Goal: Transaction & Acquisition: Book appointment/travel/reservation

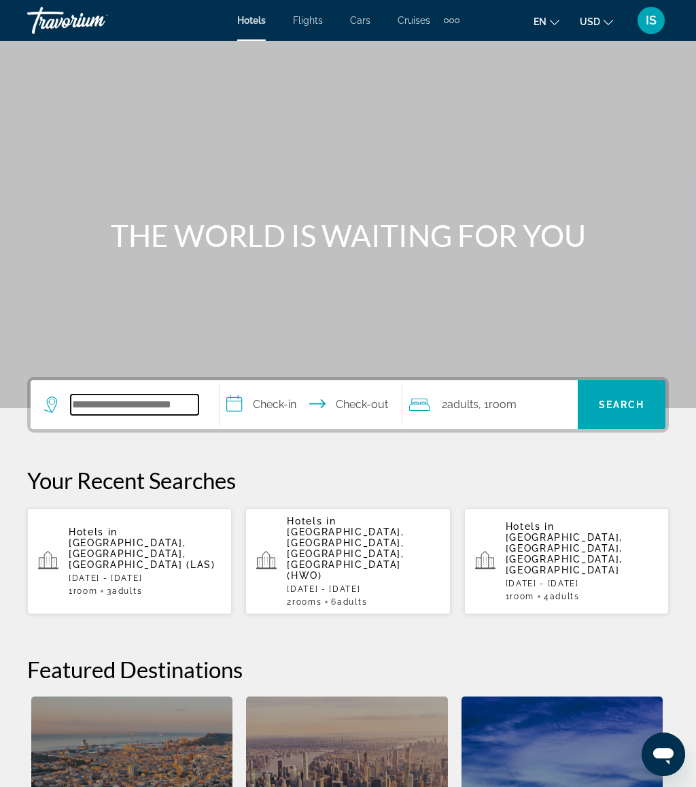
click at [163, 408] on input "Search widget" at bounding box center [135, 404] width 128 height 20
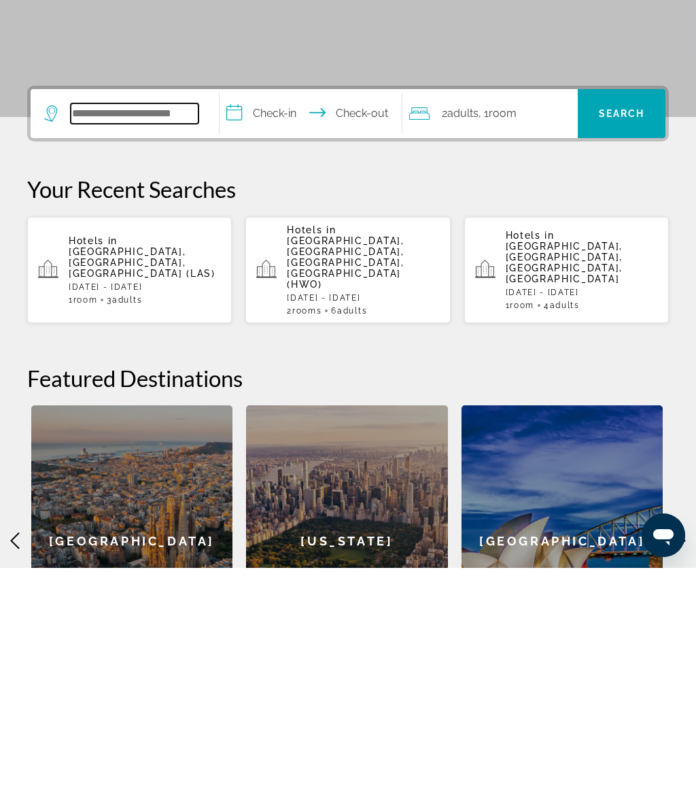
scroll to position [92, 0]
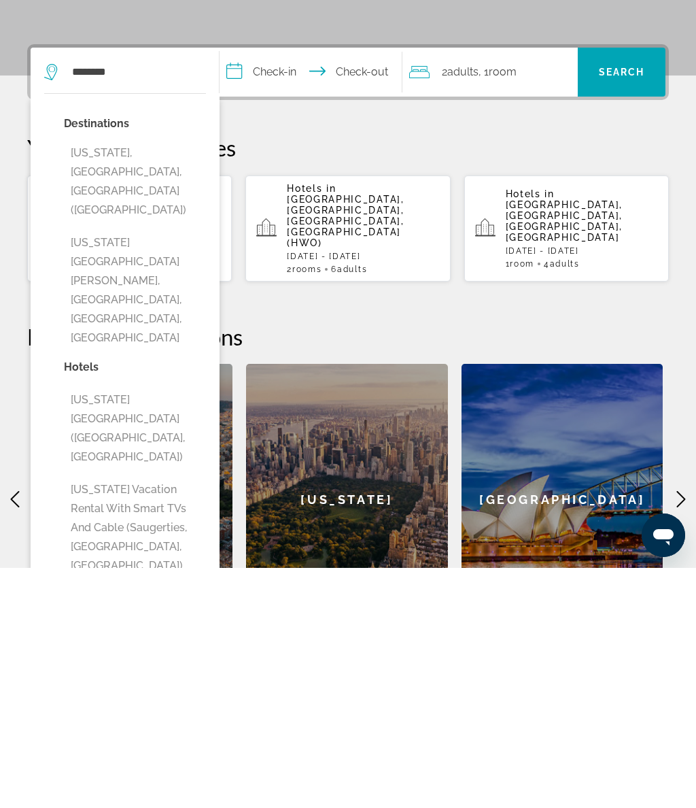
click at [150, 380] on button "[US_STATE], [GEOGRAPHIC_DATA], [GEOGRAPHIC_DATA] ([GEOGRAPHIC_DATA])" at bounding box center [135, 421] width 142 height 83
type input "**********"
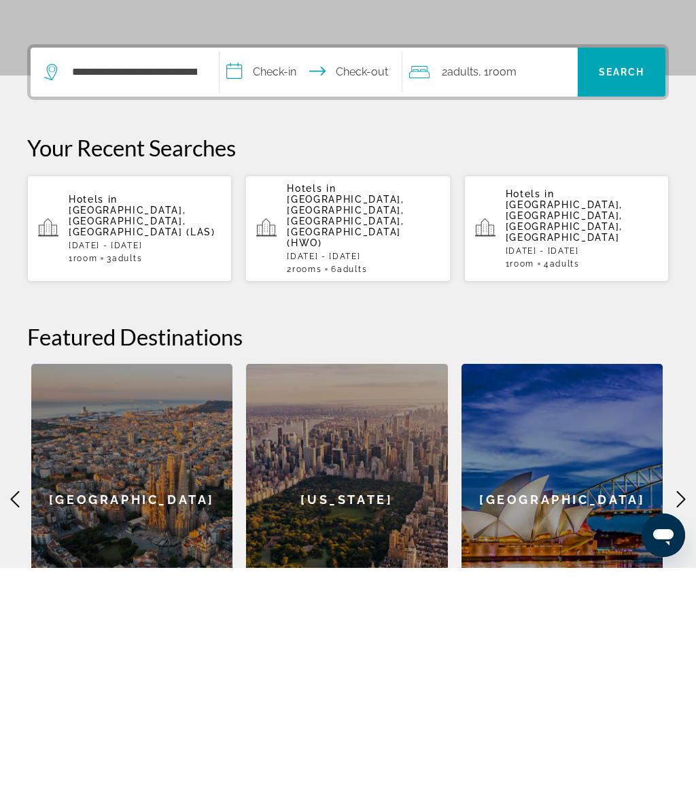
click at [618, 307] on span "Search" at bounding box center [622, 312] width 46 height 11
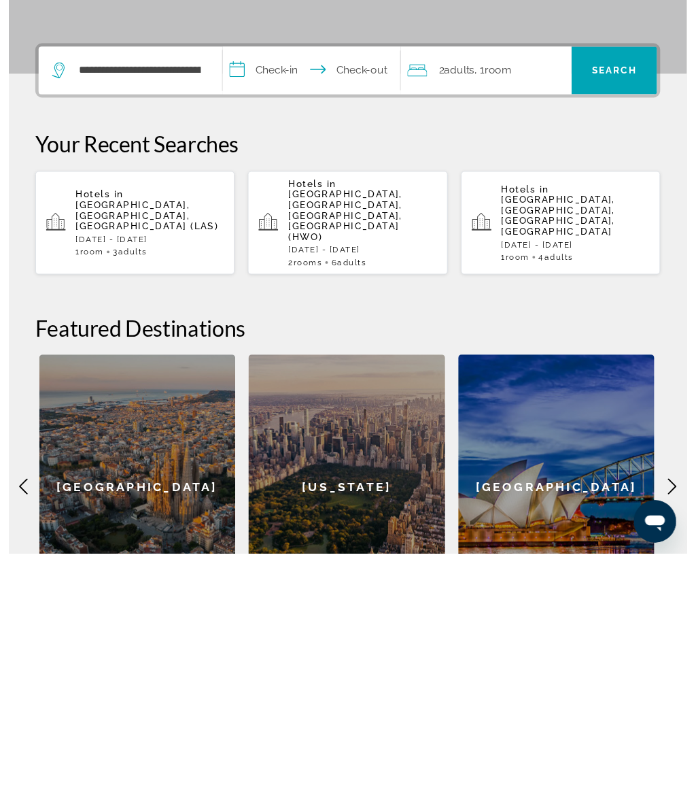
scroll to position [348, 0]
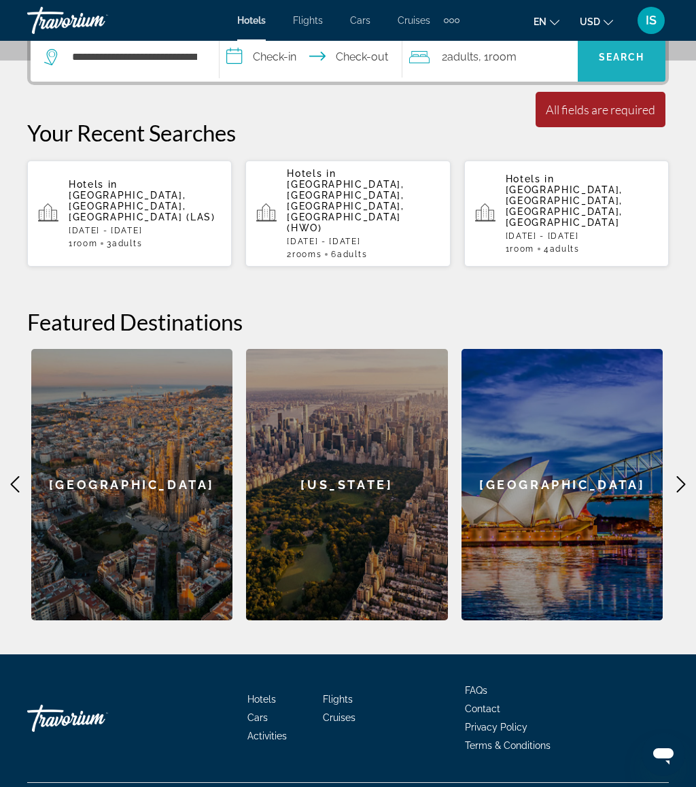
click at [619, 60] on span "Search" at bounding box center [622, 57] width 46 height 11
click at [365, 457] on div "[US_STATE]" at bounding box center [347, 484] width 202 height 271
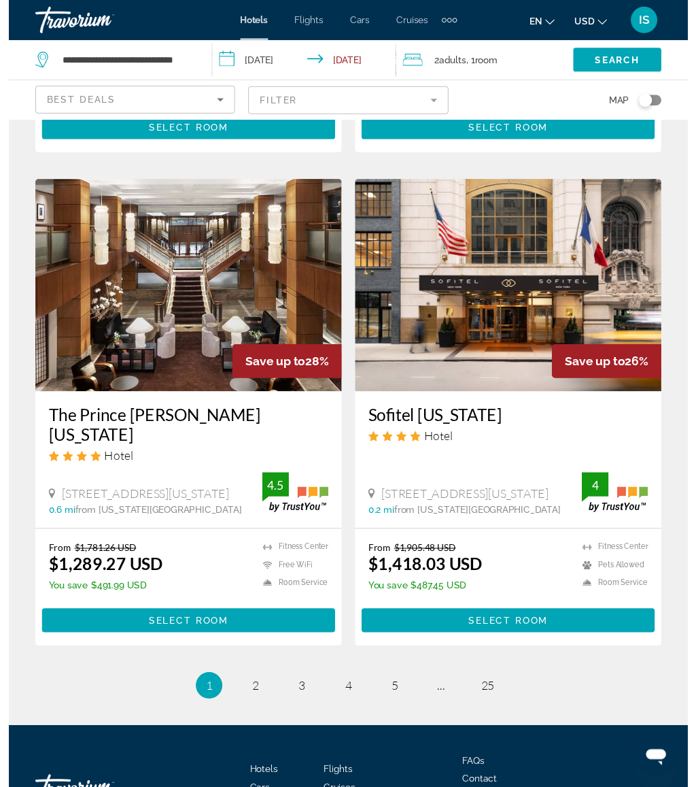
scroll to position [2510, 0]
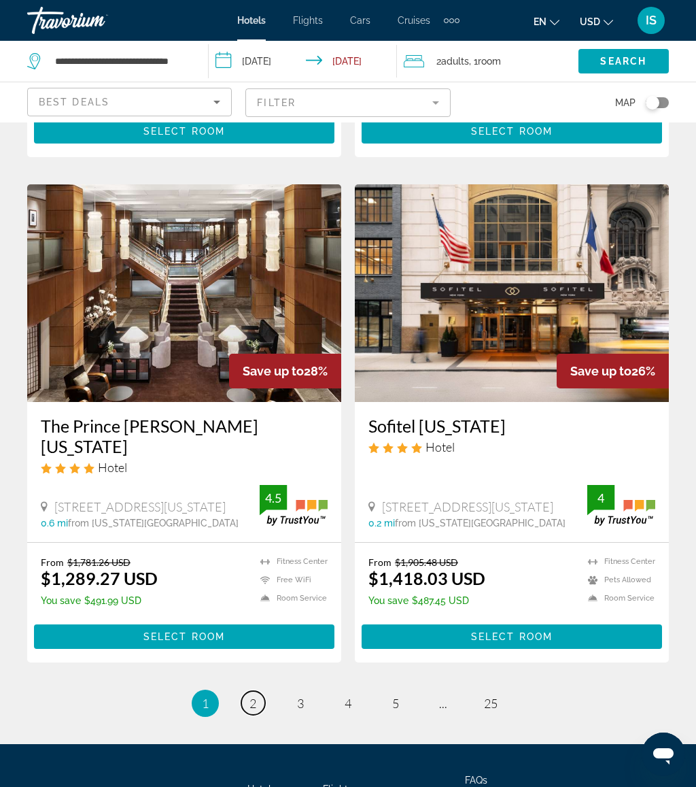
click at [250, 696] on span "2" at bounding box center [253, 703] width 7 height 15
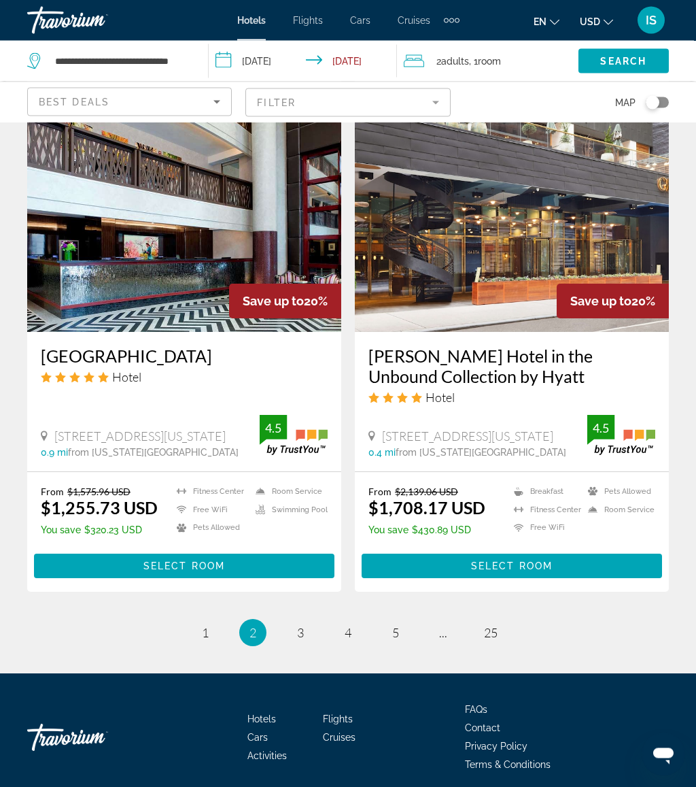
scroll to position [2632, 0]
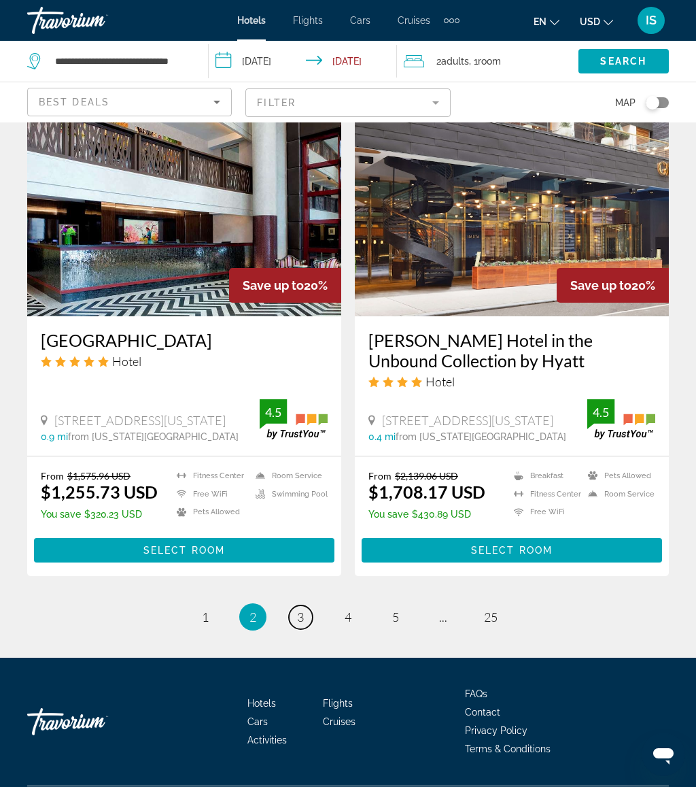
click at [303, 609] on span "3" at bounding box center [300, 616] width 7 height 15
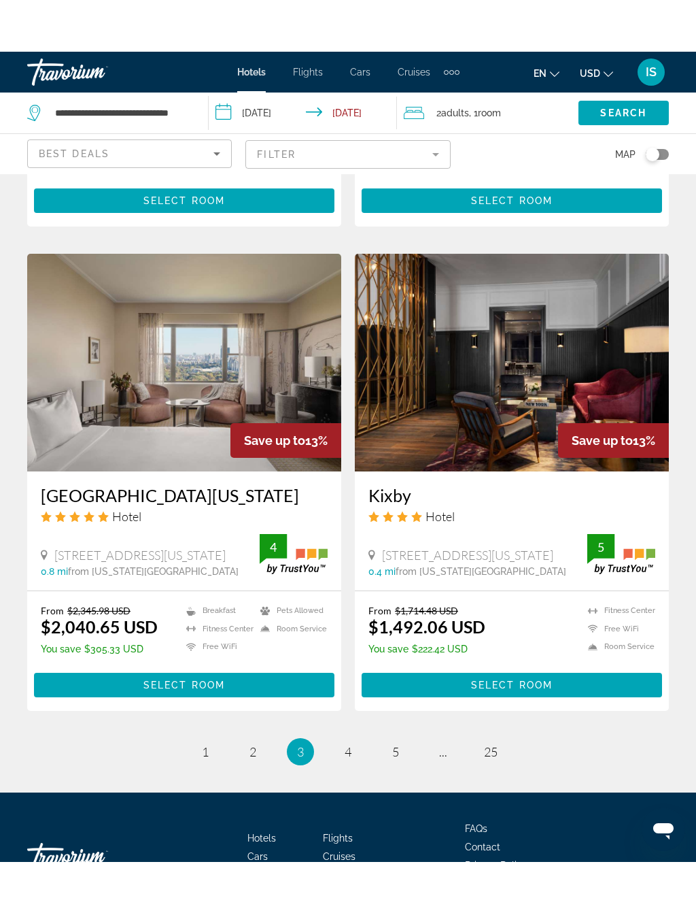
scroll to position [2406, 0]
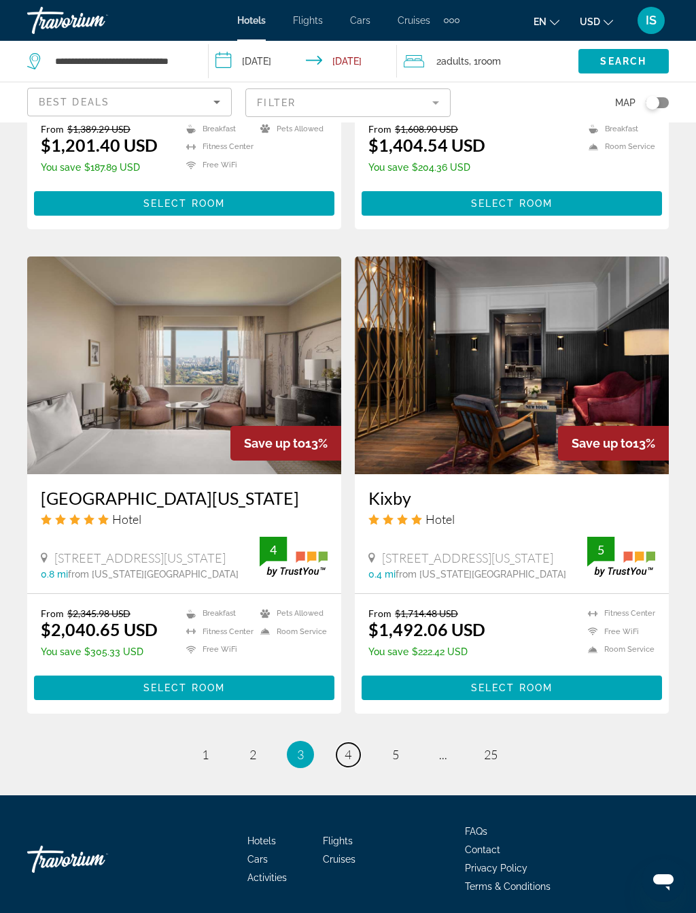
click at [345, 747] on span "4" at bounding box center [348, 754] width 7 height 15
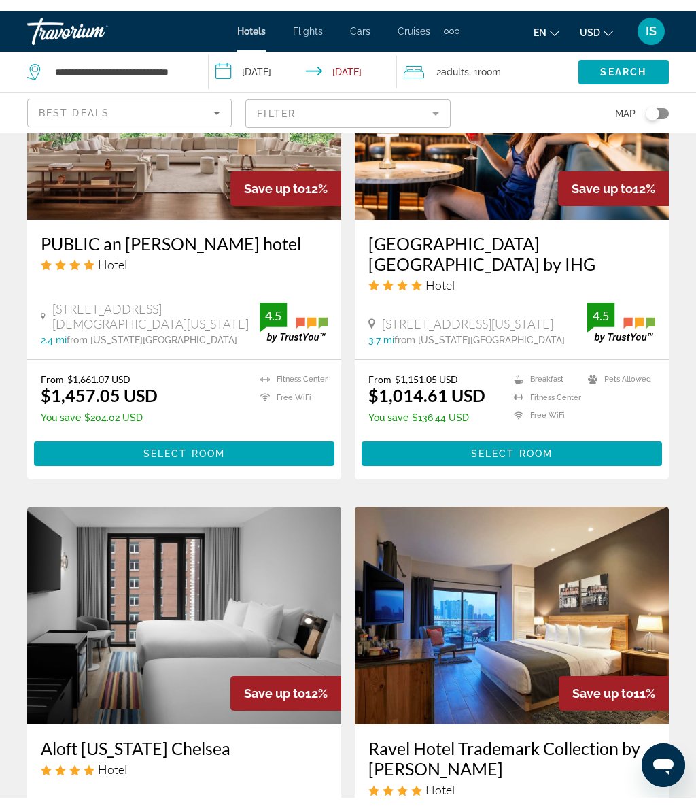
scroll to position [1181, 0]
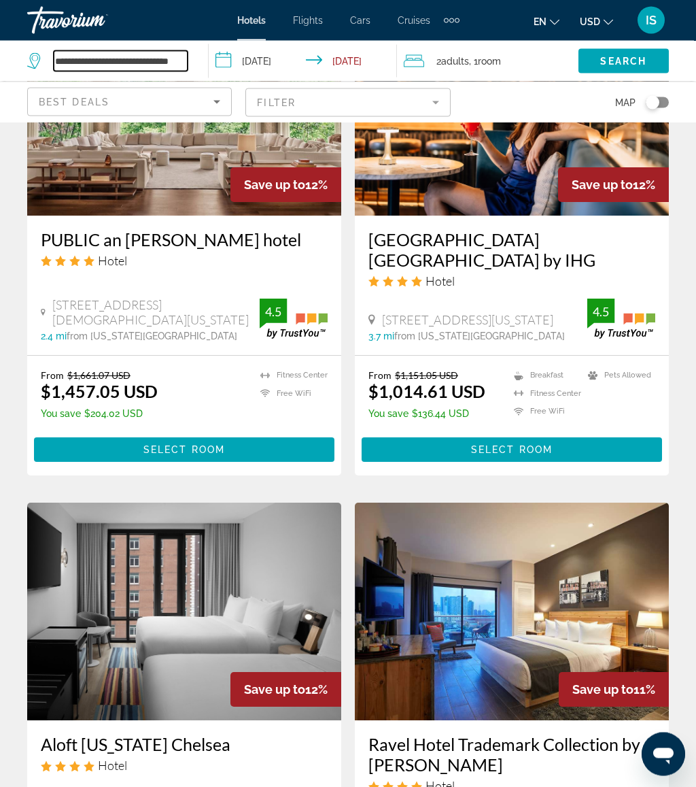
click at [181, 60] on input "**********" at bounding box center [121, 61] width 134 height 20
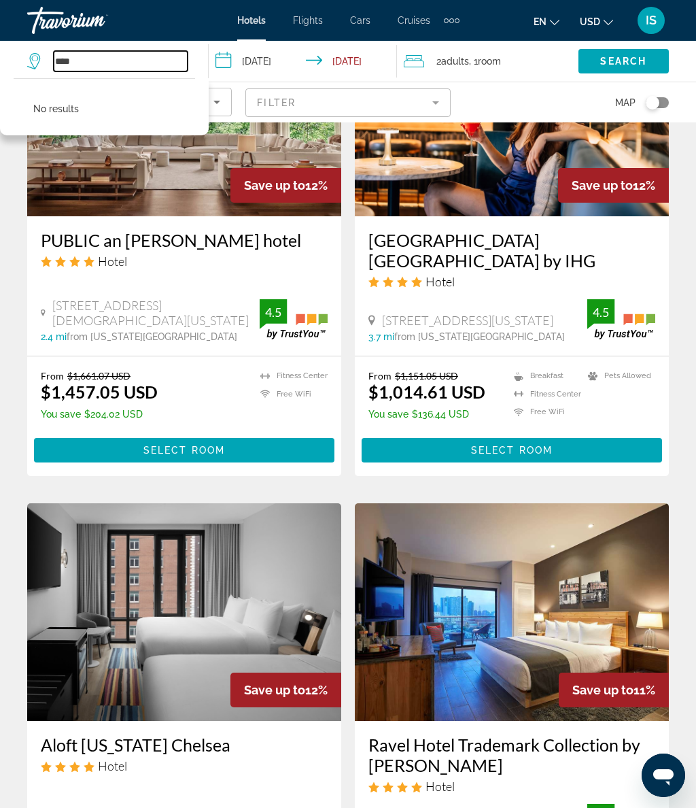
click at [116, 58] on input "****" at bounding box center [121, 61] width 134 height 20
type input "*"
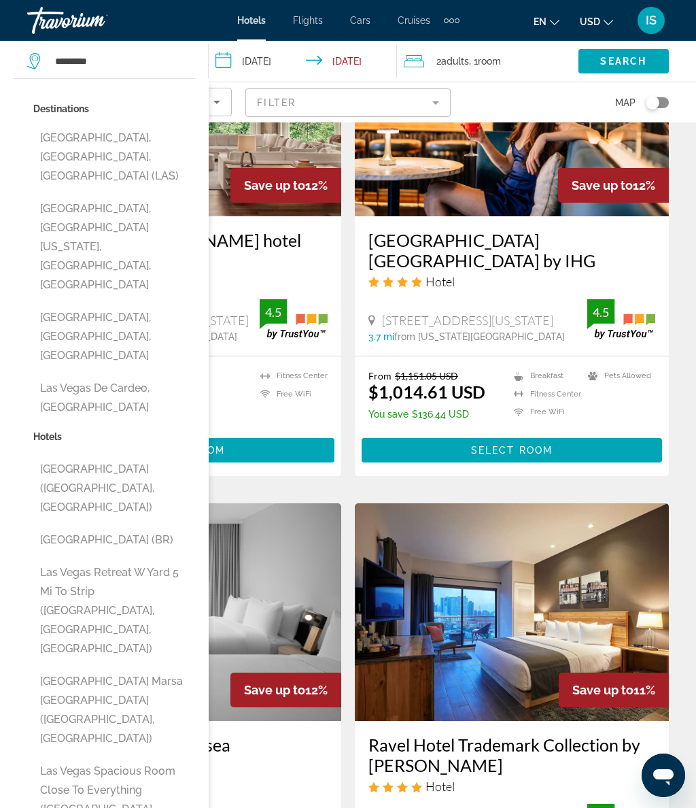
click at [159, 150] on button "[GEOGRAPHIC_DATA], [GEOGRAPHIC_DATA], [GEOGRAPHIC_DATA] (LAS)" at bounding box center [114, 157] width 162 height 64
type input "**********"
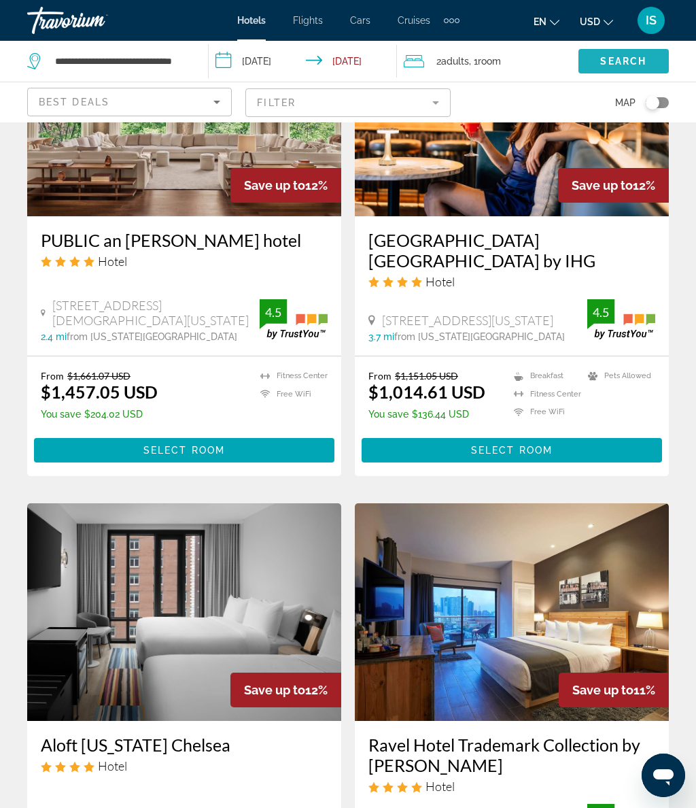
click at [609, 63] on span "Search" at bounding box center [623, 61] width 46 height 11
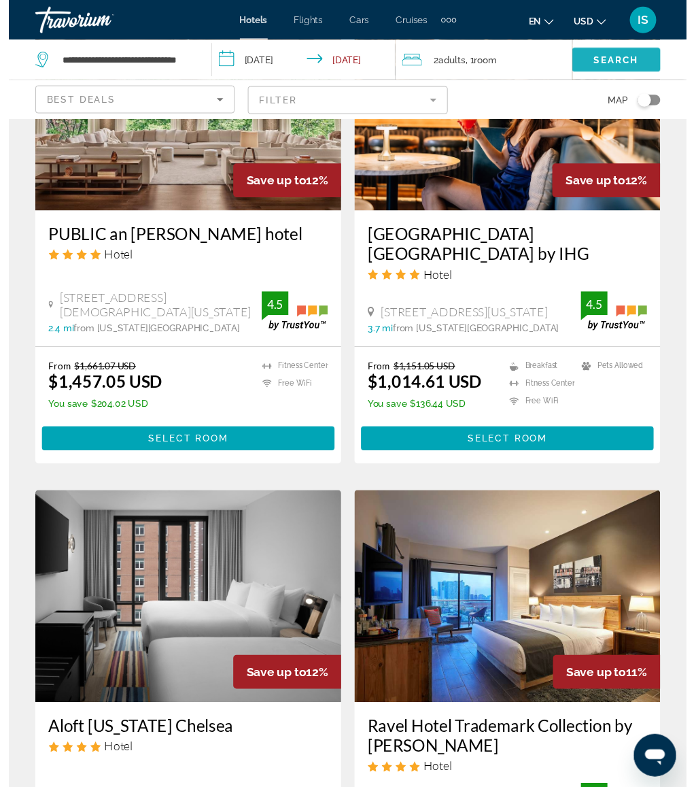
scroll to position [0, 0]
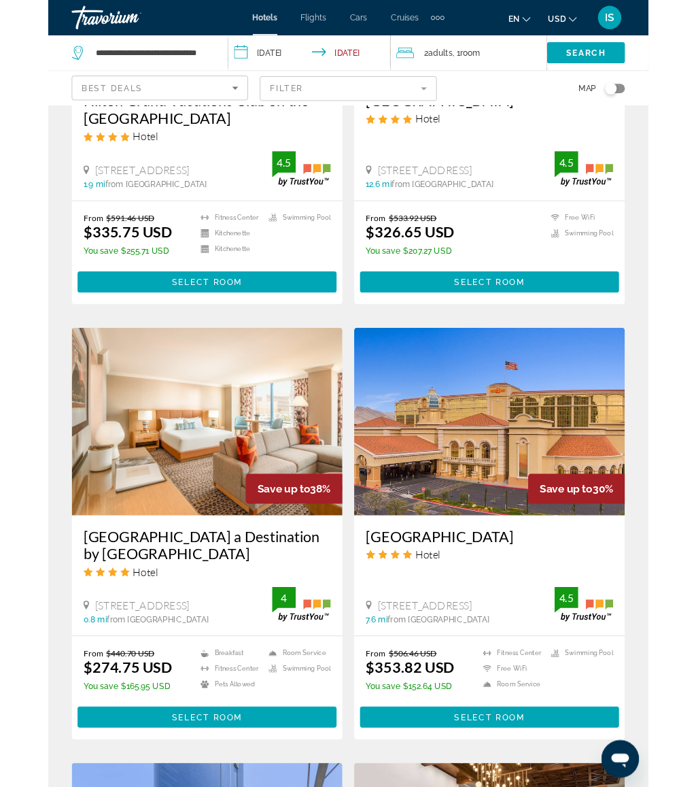
scroll to position [786, 0]
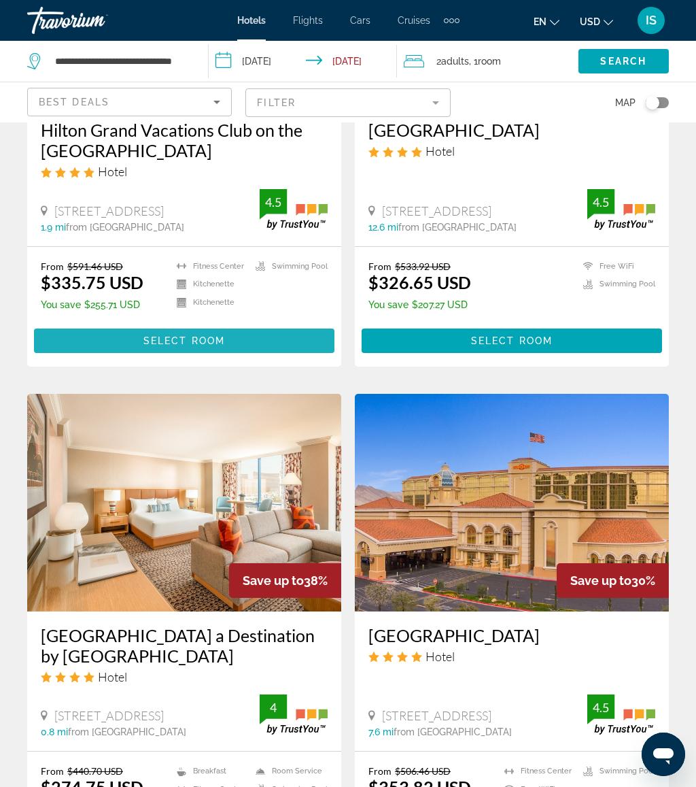
click at [129, 335] on span "Main content" at bounding box center [184, 340] width 301 height 33
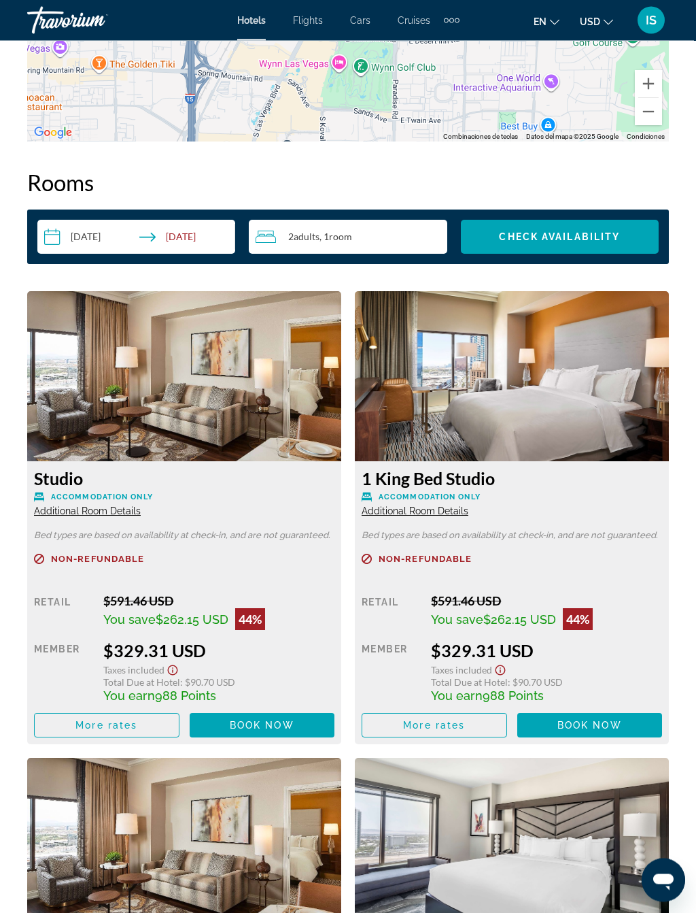
scroll to position [2018, 0]
click at [577, 717] on span "Main content" at bounding box center [591, 725] width 146 height 33
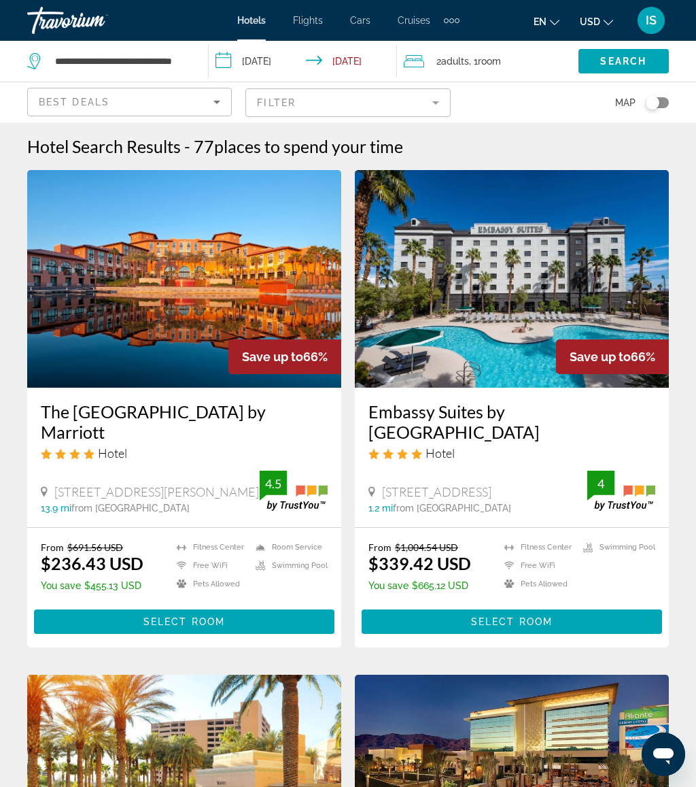
click at [308, 63] on input "**********" at bounding box center [306, 63] width 194 height 45
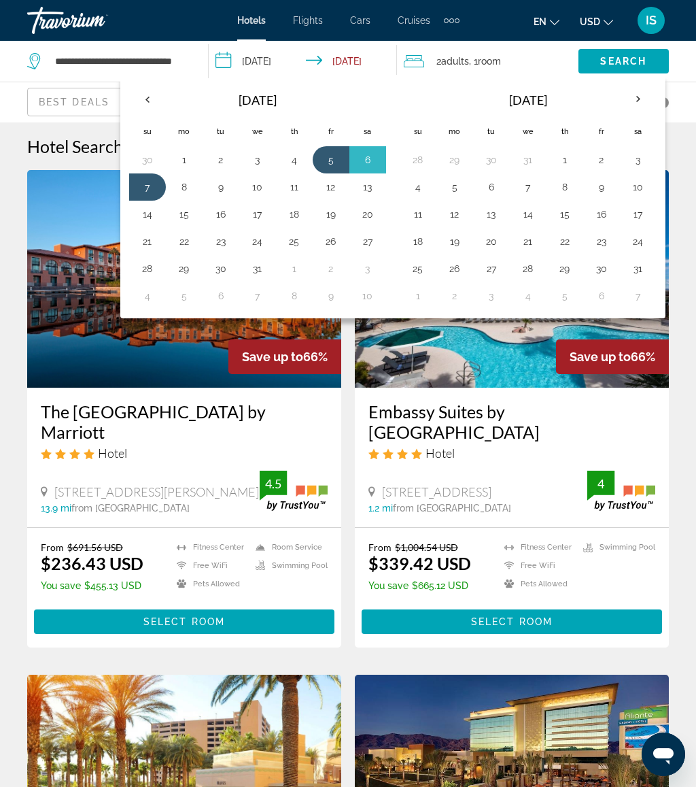
click at [147, 103] on th "Previous month" at bounding box center [147, 99] width 37 height 30
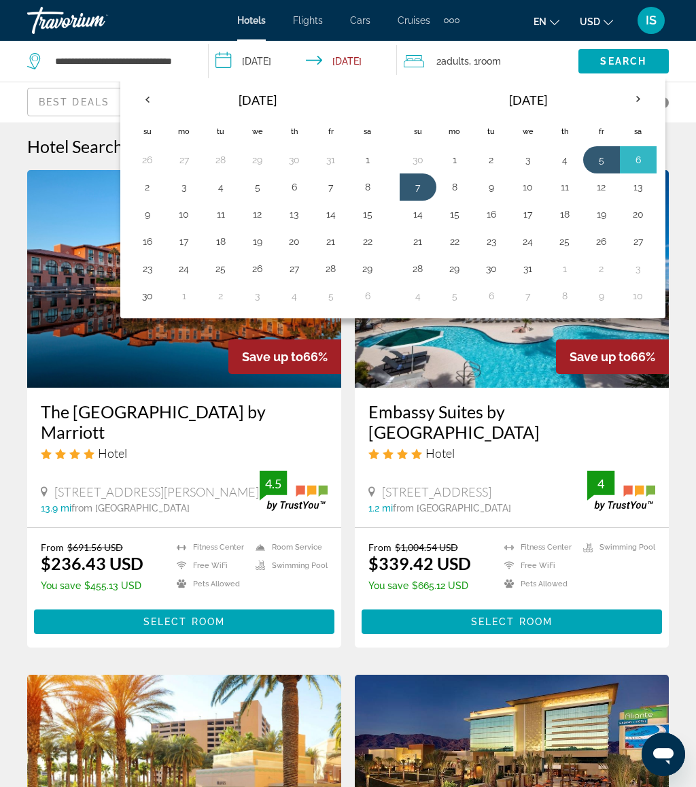
click at [150, 102] on th "Previous month" at bounding box center [147, 99] width 37 height 30
click at [419, 270] on button "23" at bounding box center [418, 268] width 22 height 19
click at [644, 266] on button "29" at bounding box center [639, 268] width 22 height 19
type input "**********"
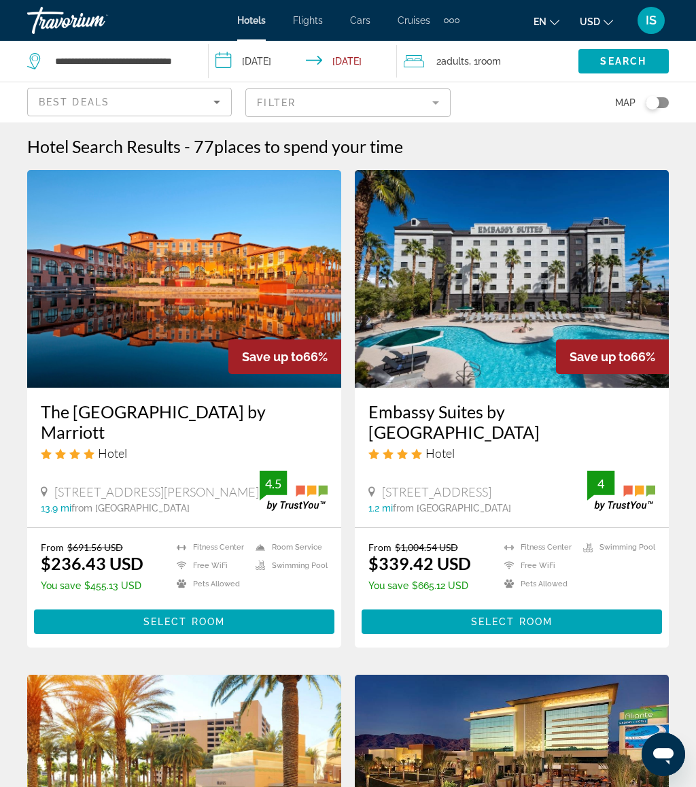
click at [480, 60] on span ", 1 Room rooms" at bounding box center [485, 61] width 32 height 19
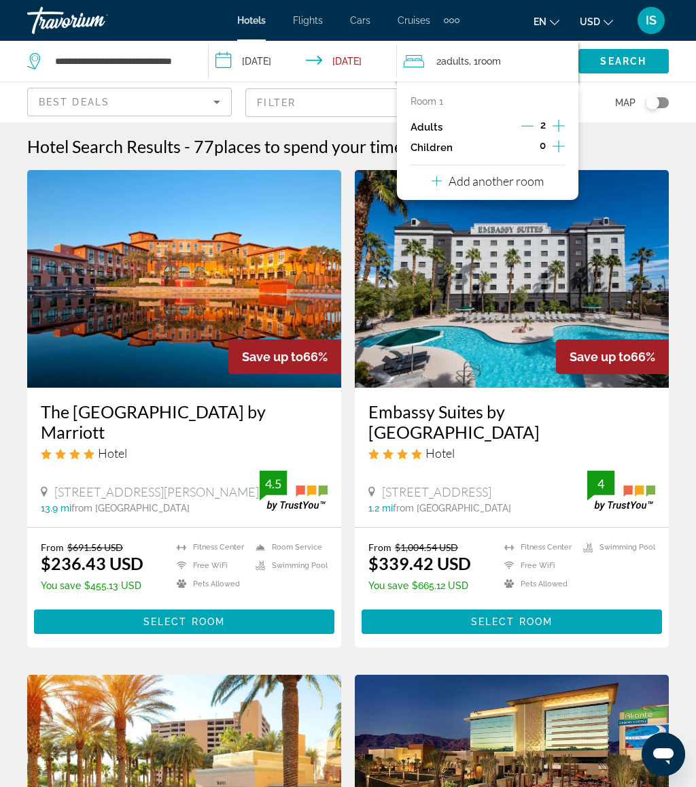
click at [557, 140] on icon "Increment children" at bounding box center [559, 146] width 12 height 16
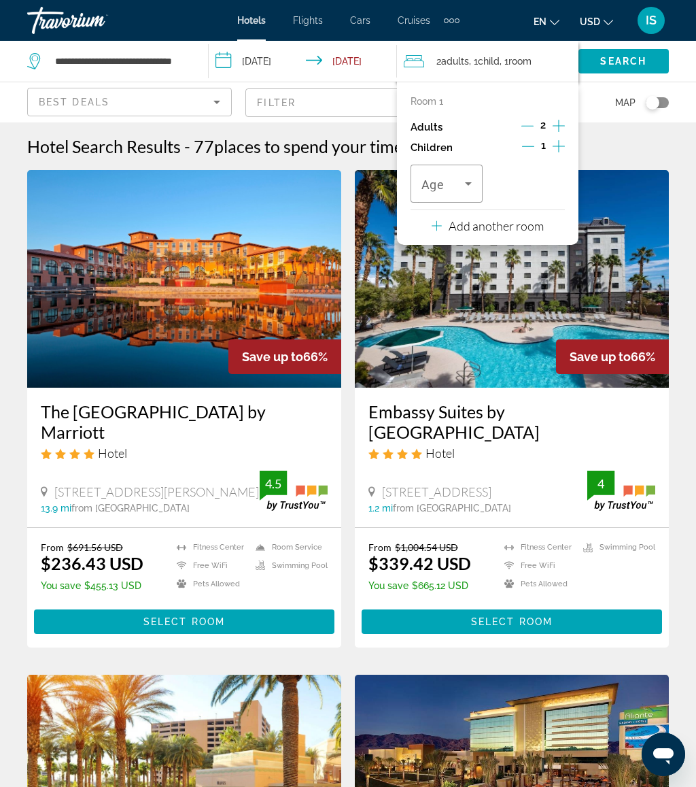
click at [467, 177] on icon "Travelers: 2 adults, 1 child" at bounding box center [468, 183] width 16 height 16
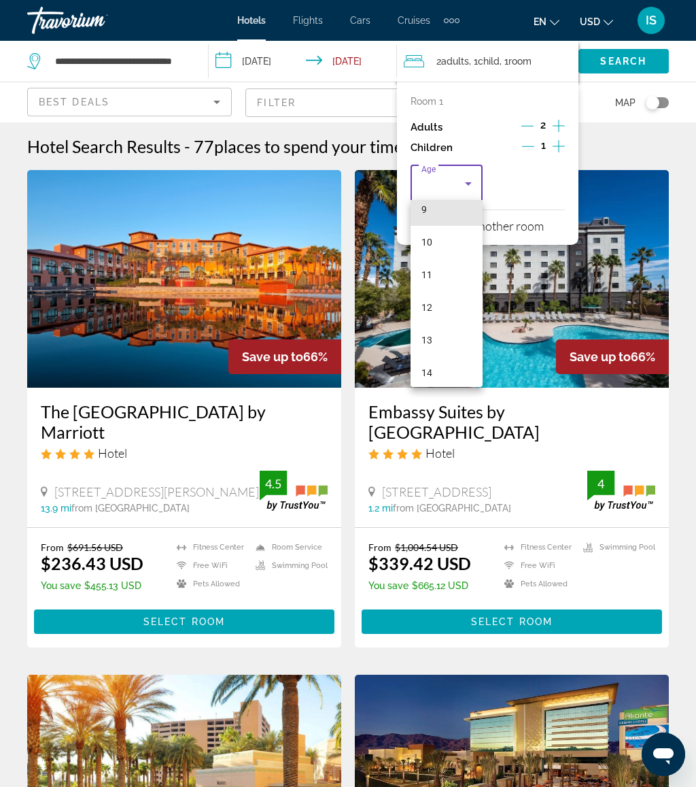
scroll to position [312, 0]
click at [440, 361] on mat-option "14" at bounding box center [447, 366] width 72 height 33
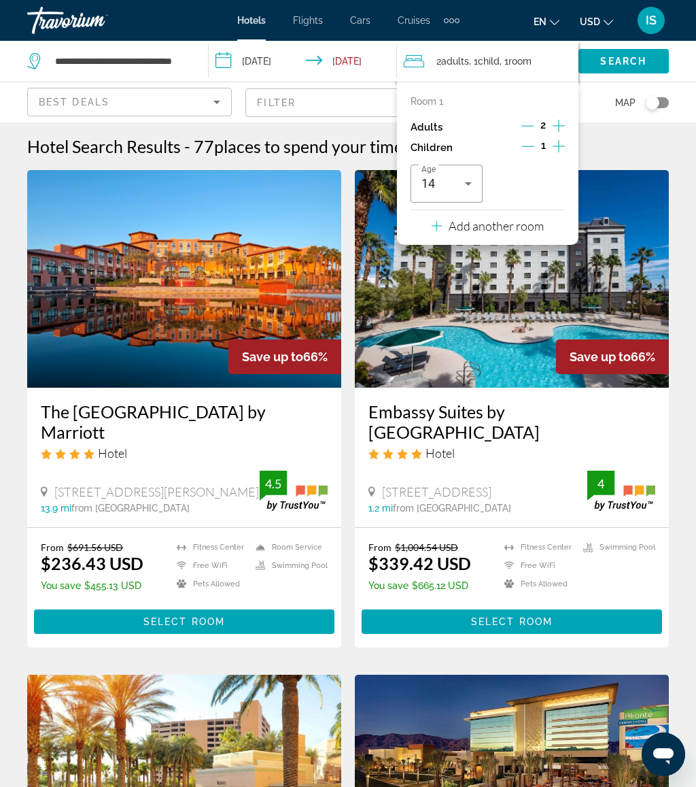
click at [634, 56] on span "Search" at bounding box center [623, 61] width 46 height 11
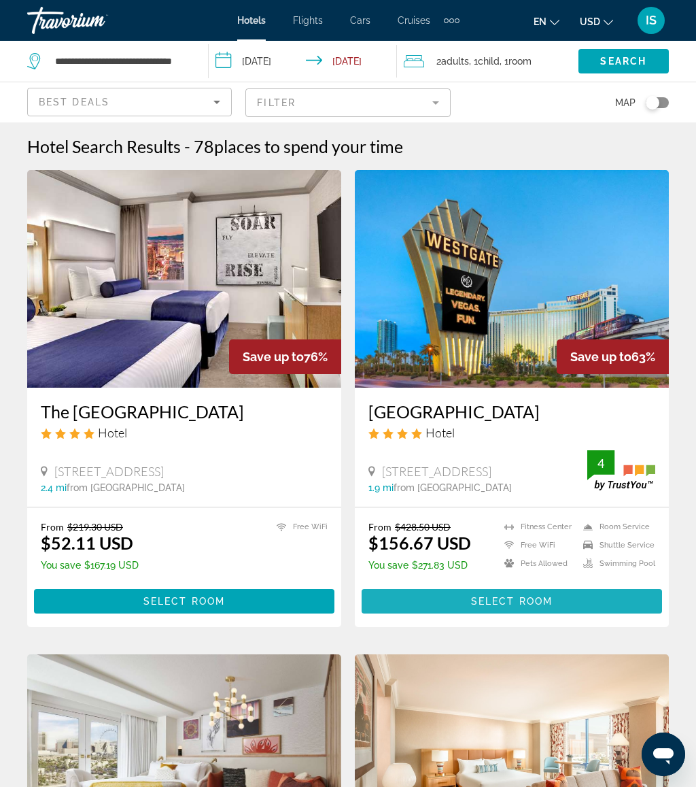
click at [445, 606] on span "Main content" at bounding box center [512, 601] width 301 height 33
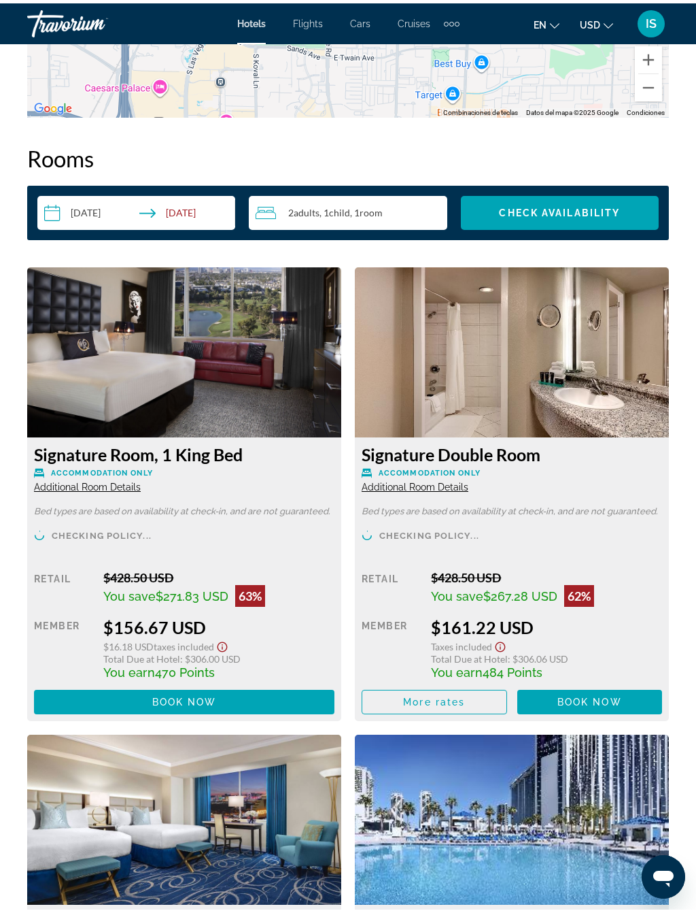
scroll to position [2071, 0]
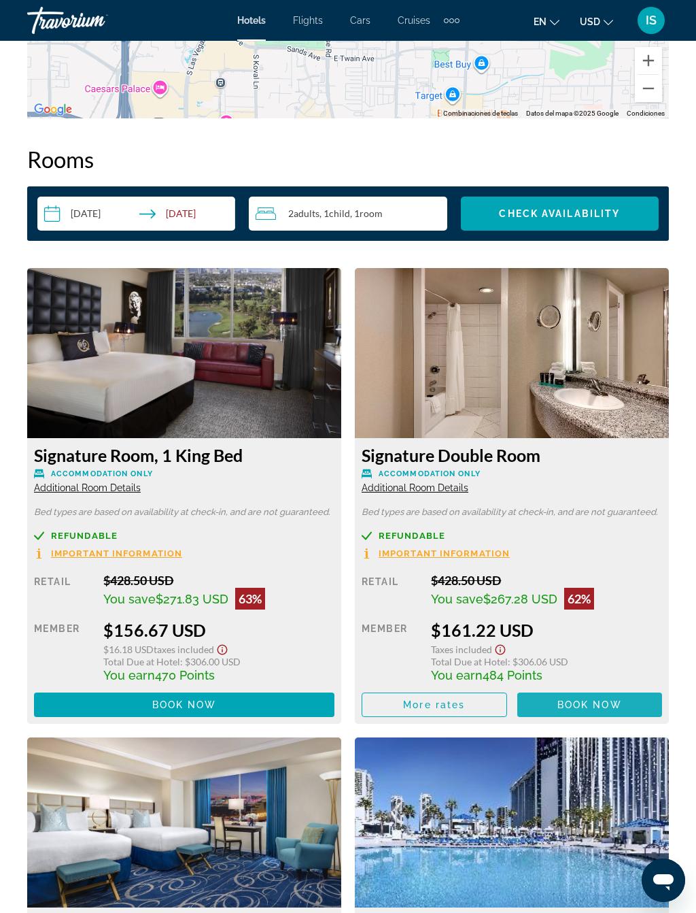
click at [578, 704] on span "Book now" at bounding box center [590, 704] width 65 height 11
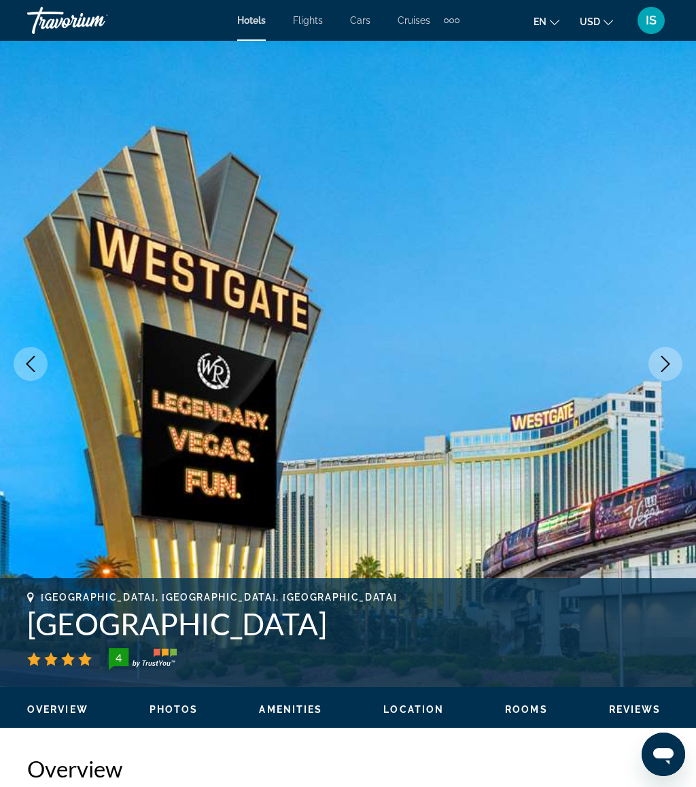
click at [654, 379] on img "Main content" at bounding box center [348, 364] width 696 height 646
click at [667, 360] on icon "Next image" at bounding box center [666, 364] width 16 height 16
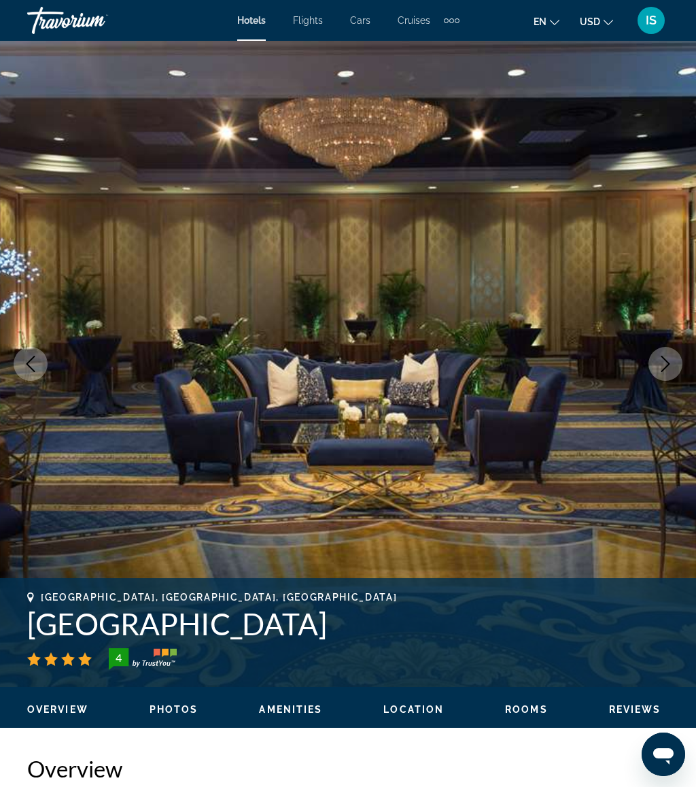
click at [657, 353] on button "Next image" at bounding box center [666, 364] width 34 height 34
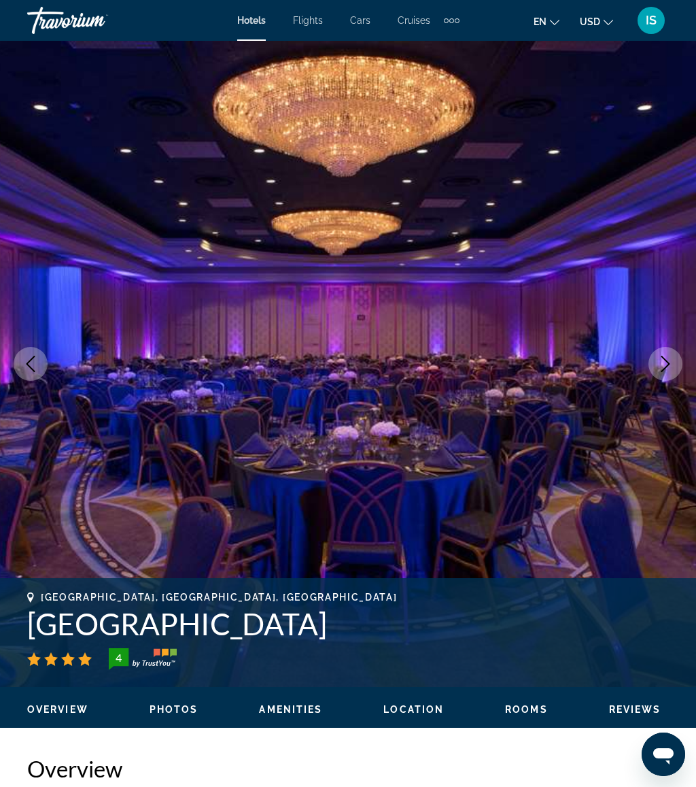
click at [663, 362] on icon "Next image" at bounding box center [666, 364] width 16 height 16
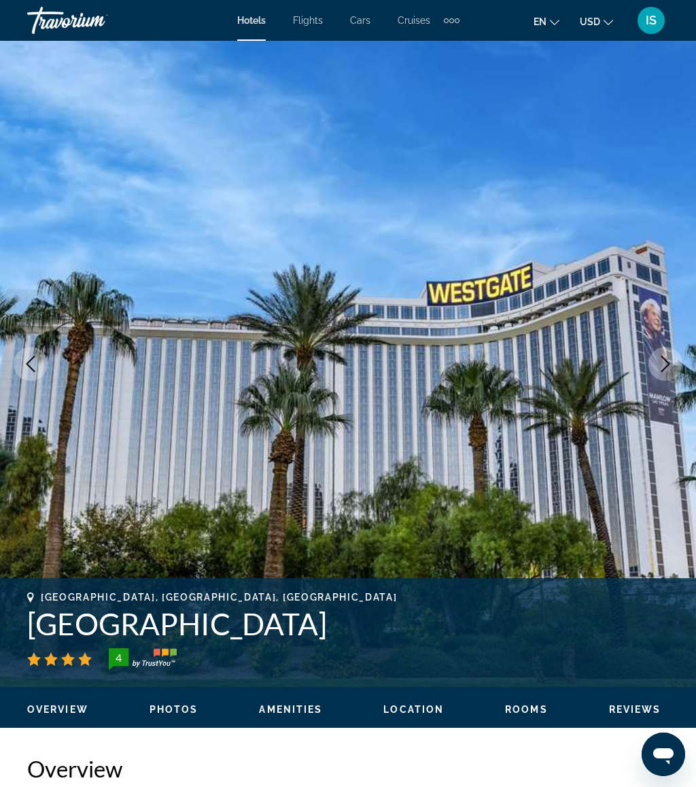
click at [660, 371] on icon "Next image" at bounding box center [666, 364] width 16 height 16
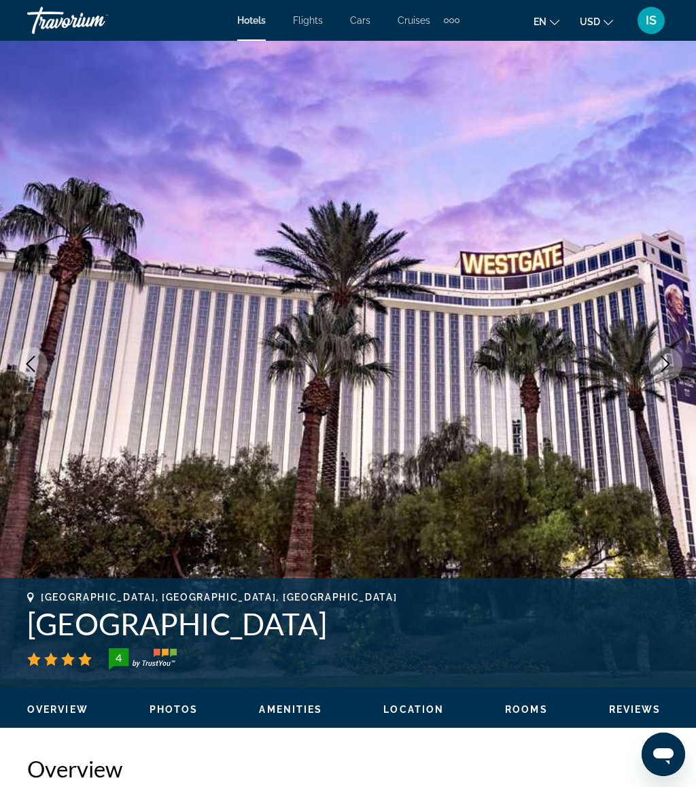
click at [669, 365] on icon "Next image" at bounding box center [666, 364] width 16 height 16
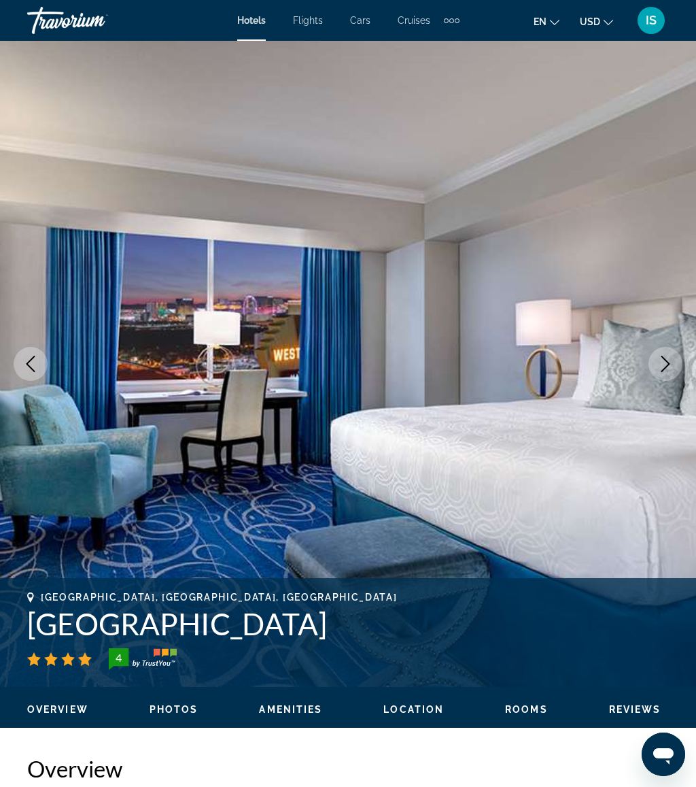
click at [669, 360] on icon "Next image" at bounding box center [666, 364] width 16 height 16
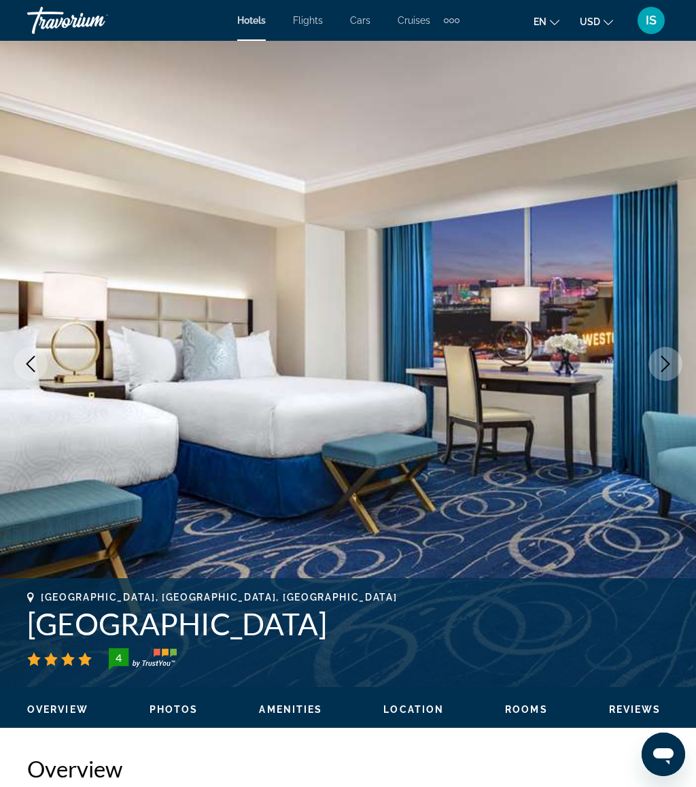
click at [668, 358] on icon "Next image" at bounding box center [666, 364] width 16 height 16
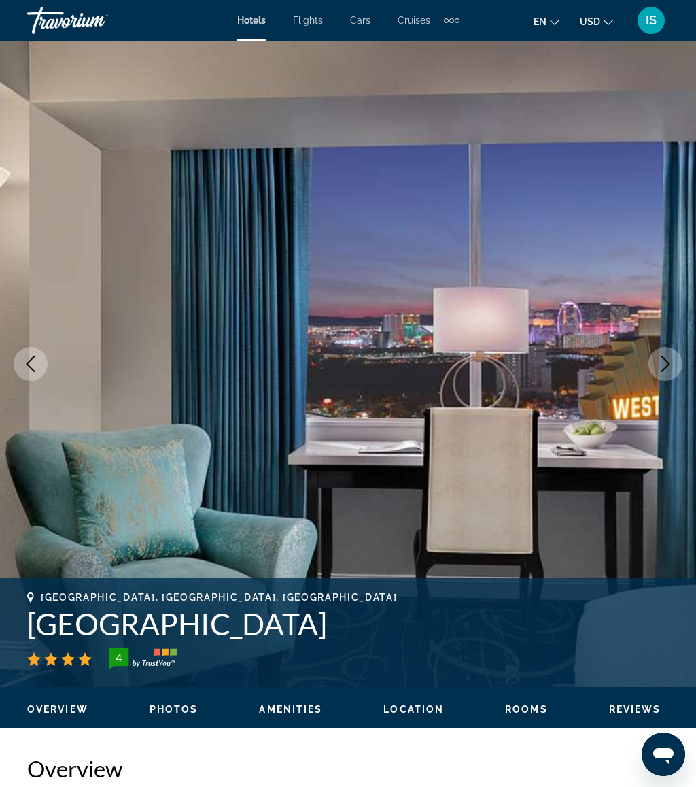
click at [660, 365] on icon "Next image" at bounding box center [666, 364] width 16 height 16
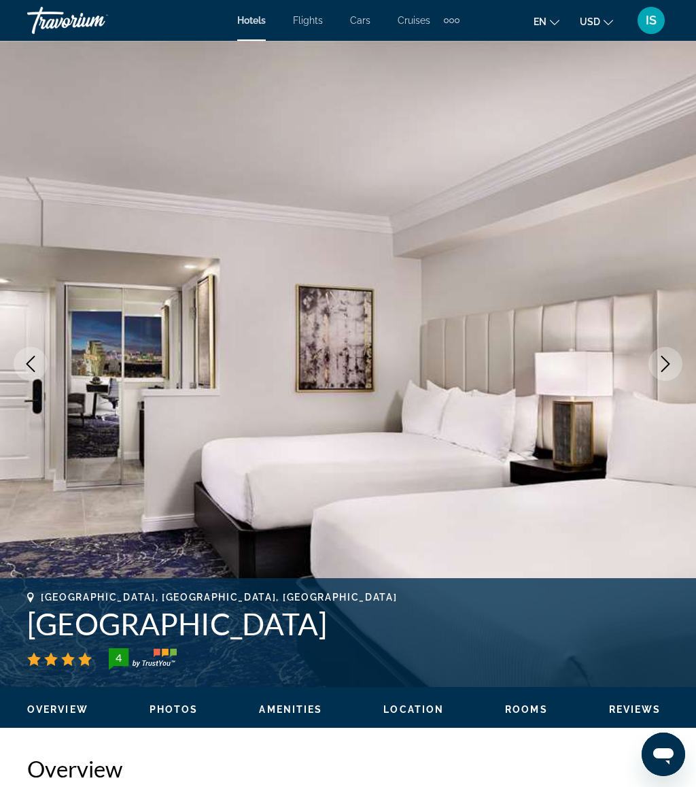
click at [662, 364] on icon "Next image" at bounding box center [666, 364] width 16 height 16
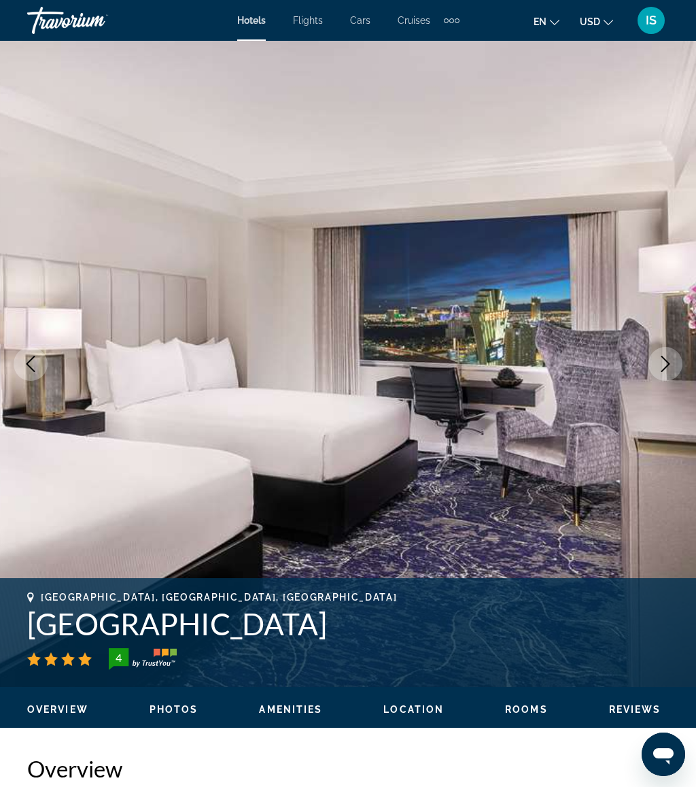
click at [664, 358] on icon "Next image" at bounding box center [666, 364] width 9 height 16
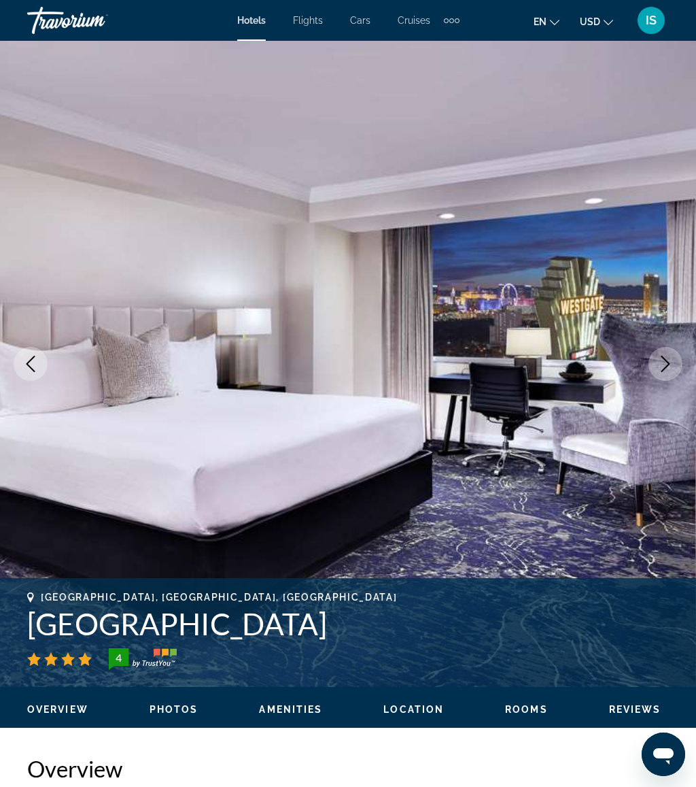
click at [670, 363] on icon "Next image" at bounding box center [666, 364] width 16 height 16
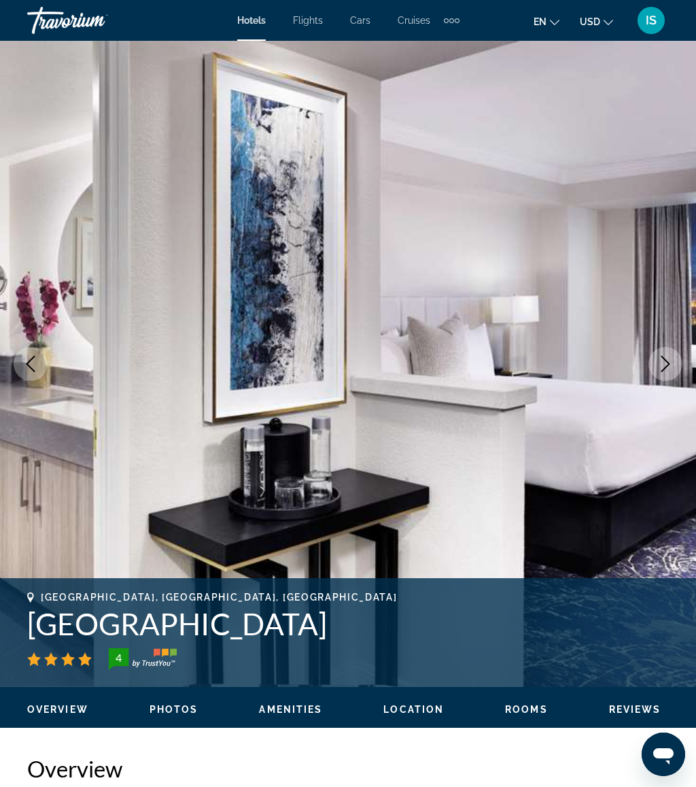
click at [664, 372] on button "Next image" at bounding box center [666, 364] width 34 height 34
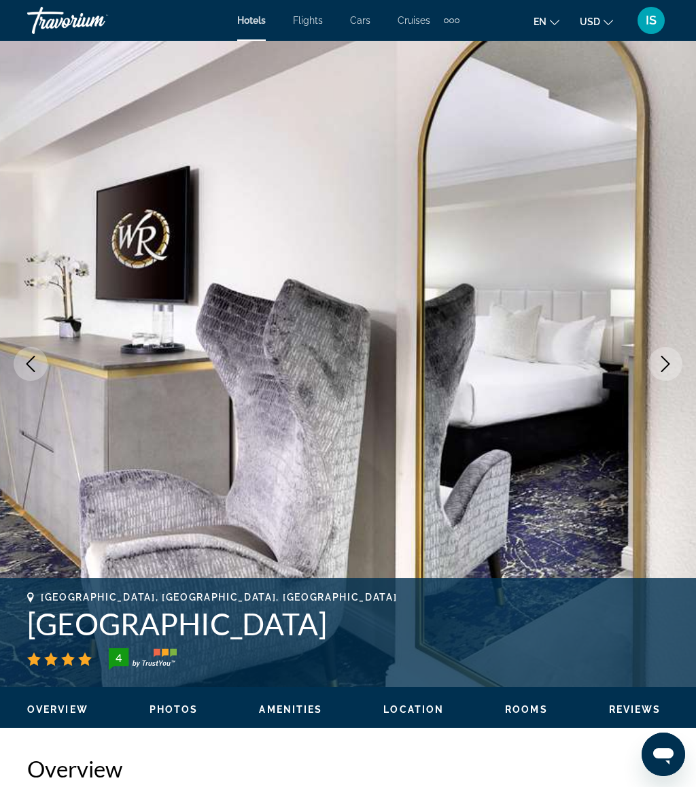
click at [660, 367] on icon "Next image" at bounding box center [666, 364] width 16 height 16
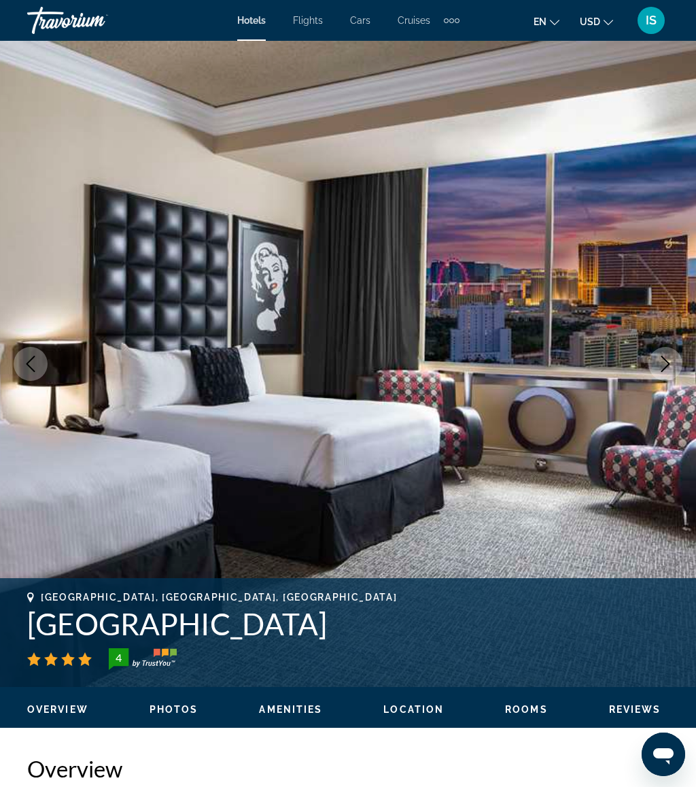
click at [664, 366] on icon "Next image" at bounding box center [666, 364] width 16 height 16
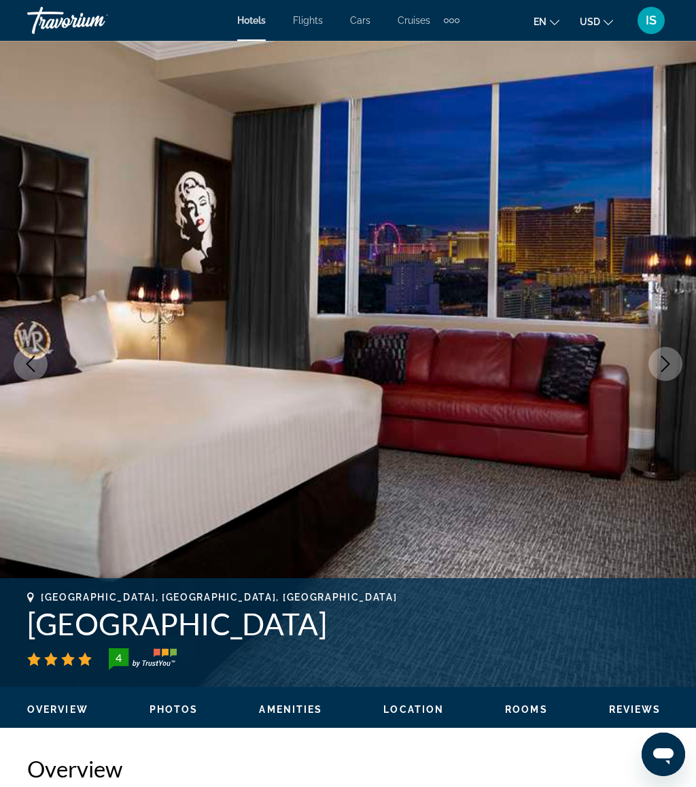
click at [666, 366] on icon "Next image" at bounding box center [666, 364] width 16 height 16
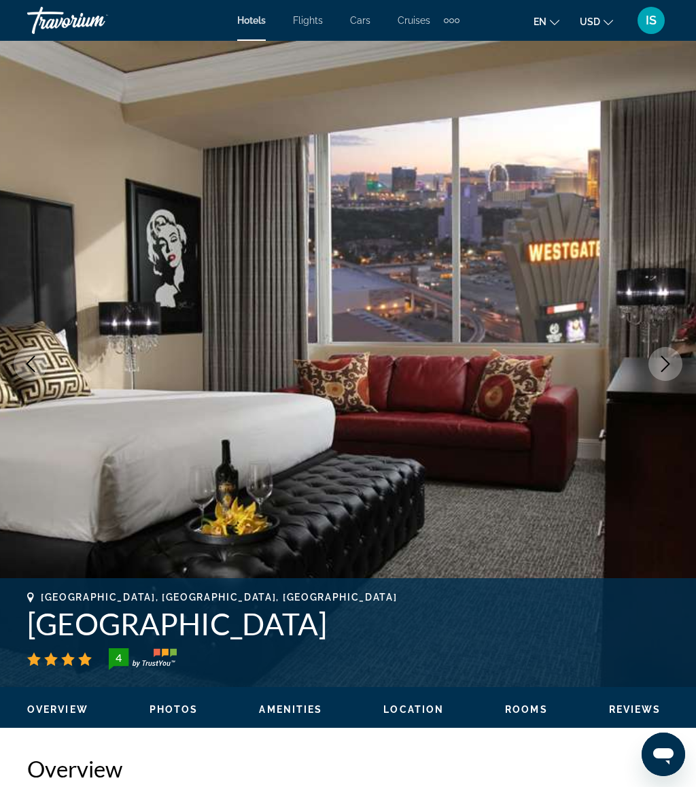
click at [661, 365] on icon "Next image" at bounding box center [666, 364] width 16 height 16
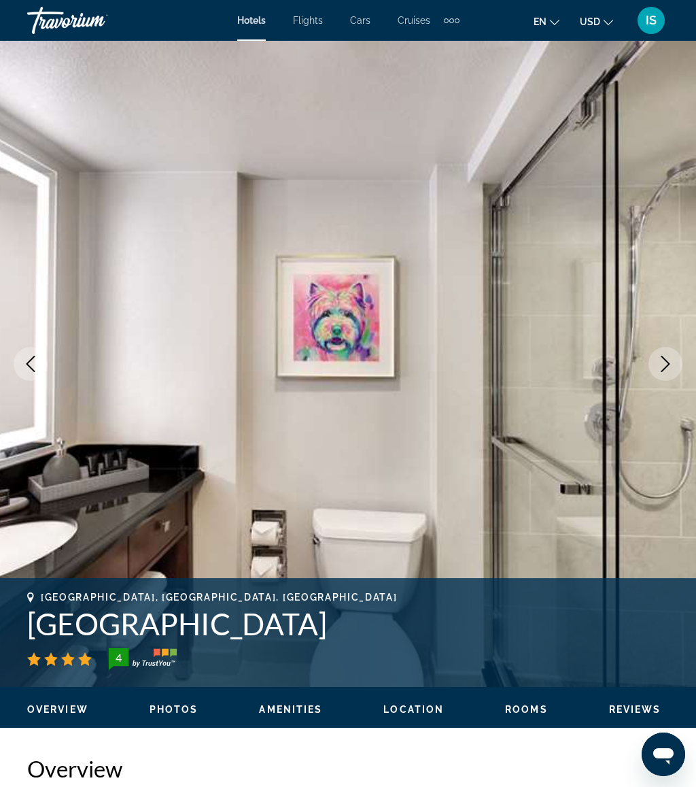
click at [664, 359] on icon "Next image" at bounding box center [666, 364] width 16 height 16
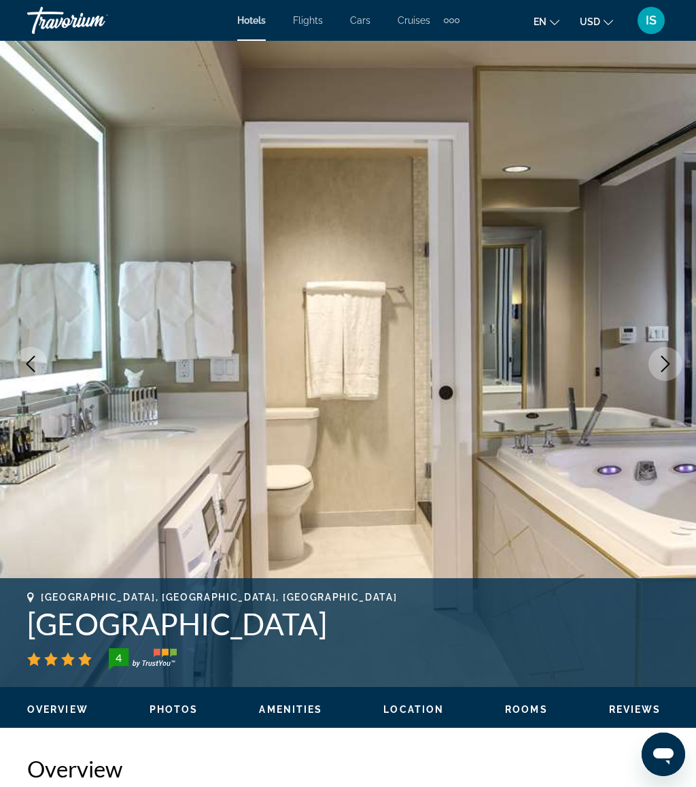
click at [667, 361] on icon "Next image" at bounding box center [666, 364] width 9 height 16
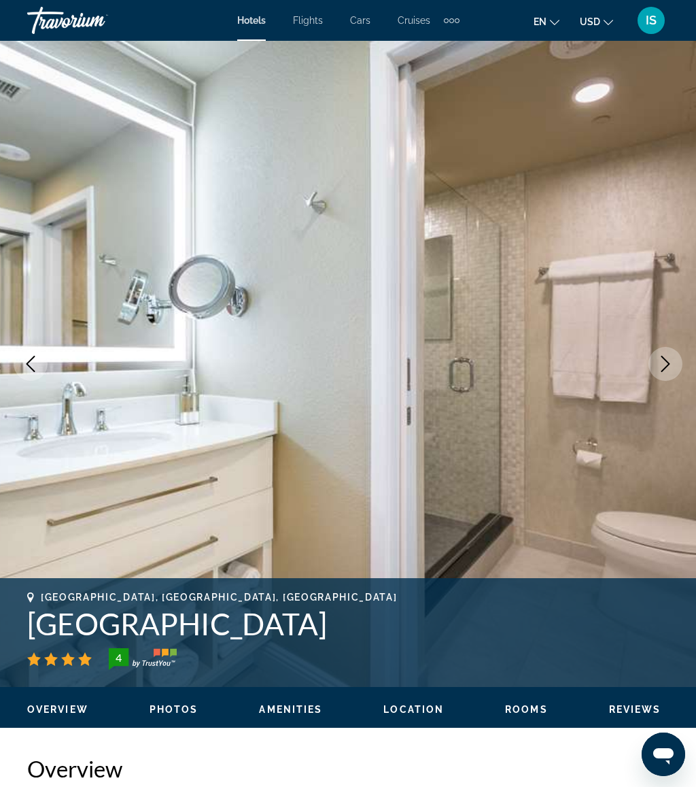
click at [668, 366] on icon "Next image" at bounding box center [666, 364] width 9 height 16
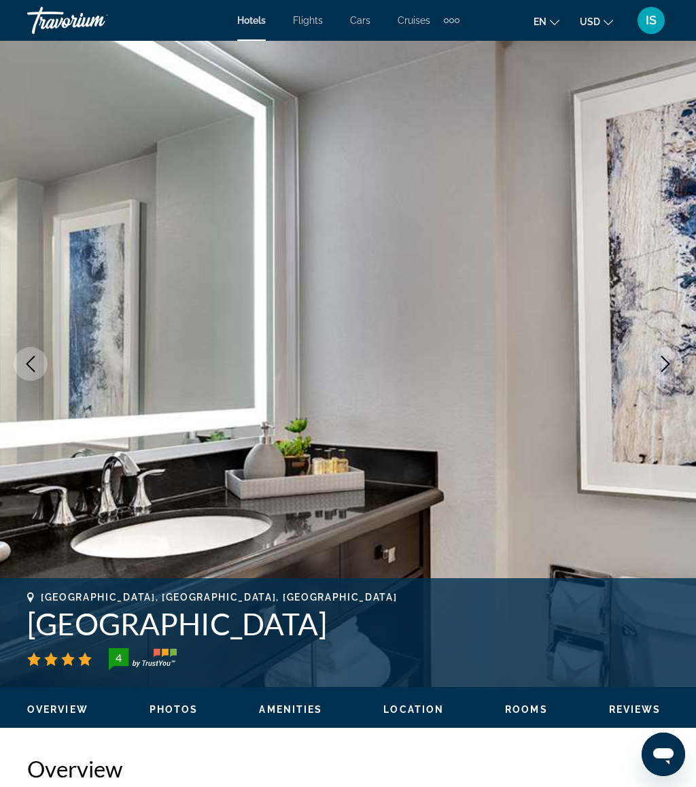
click at [666, 368] on icon "Next image" at bounding box center [666, 364] width 9 height 16
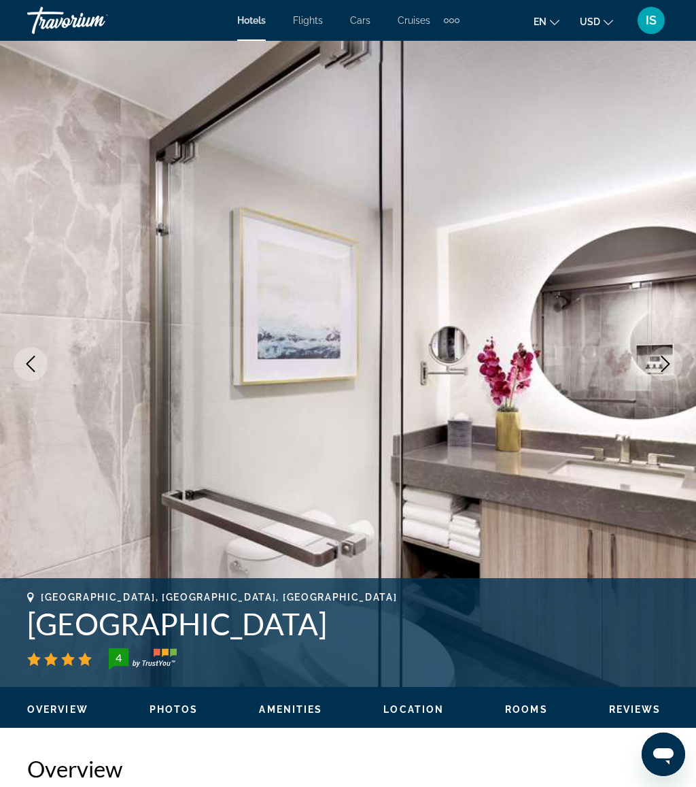
click at [660, 360] on icon "Next image" at bounding box center [666, 364] width 16 height 16
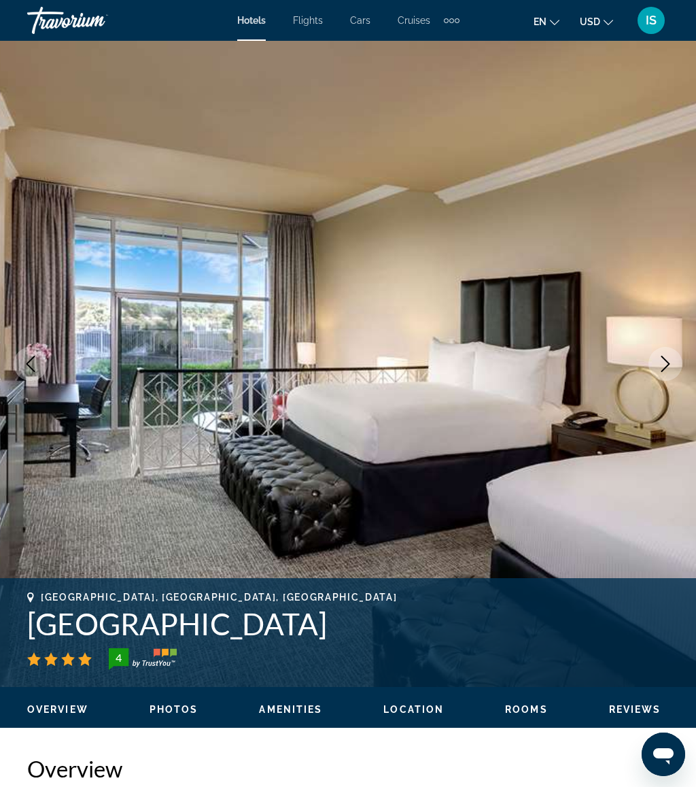
click at [660, 362] on icon "Next image" at bounding box center [666, 364] width 16 height 16
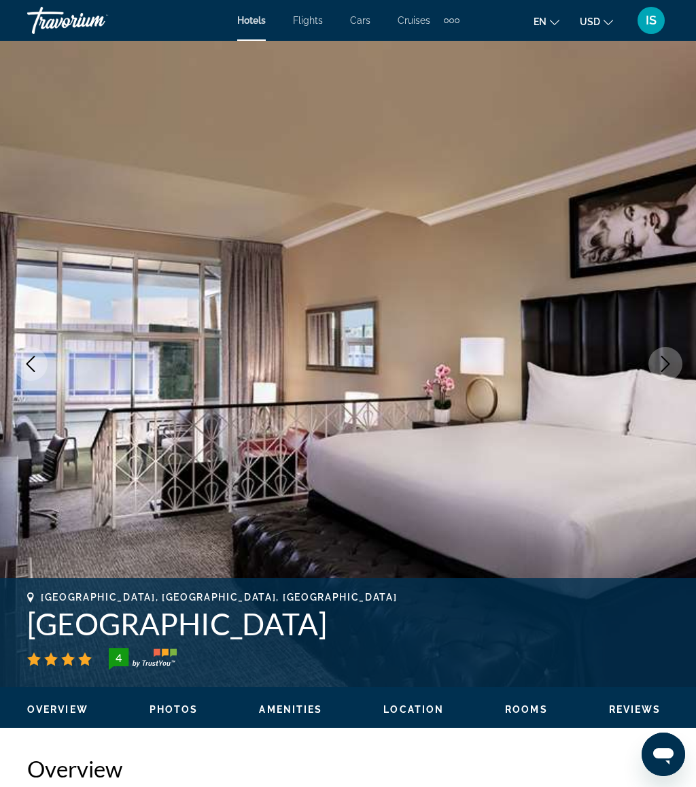
click at [662, 364] on icon "Next image" at bounding box center [666, 364] width 16 height 16
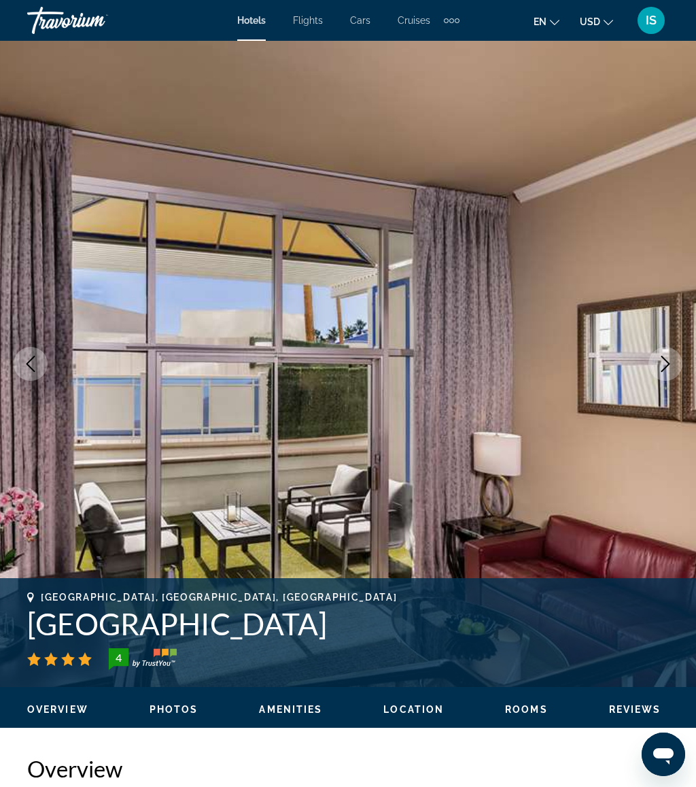
click at [664, 360] on icon "Next image" at bounding box center [666, 364] width 16 height 16
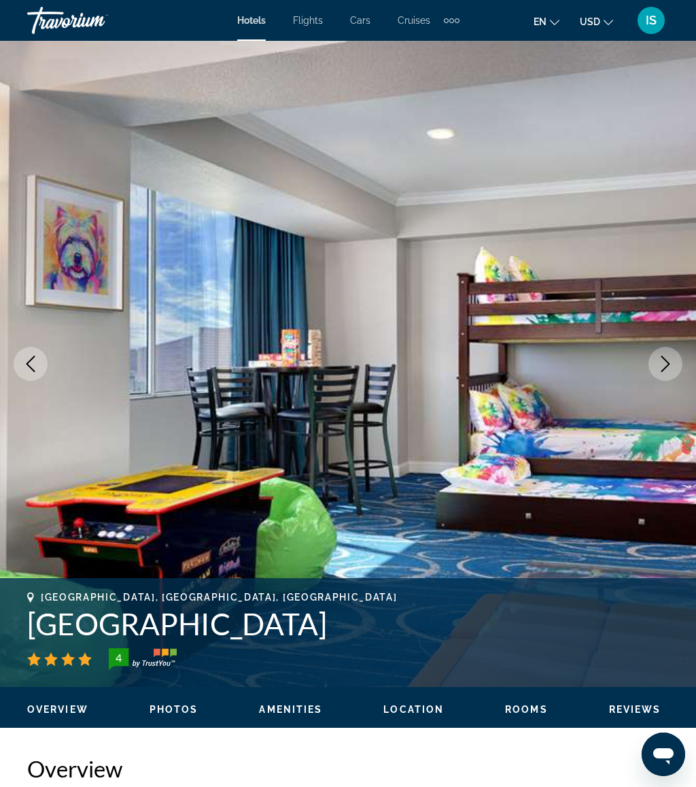
click at [668, 362] on icon "Next image" at bounding box center [666, 364] width 9 height 16
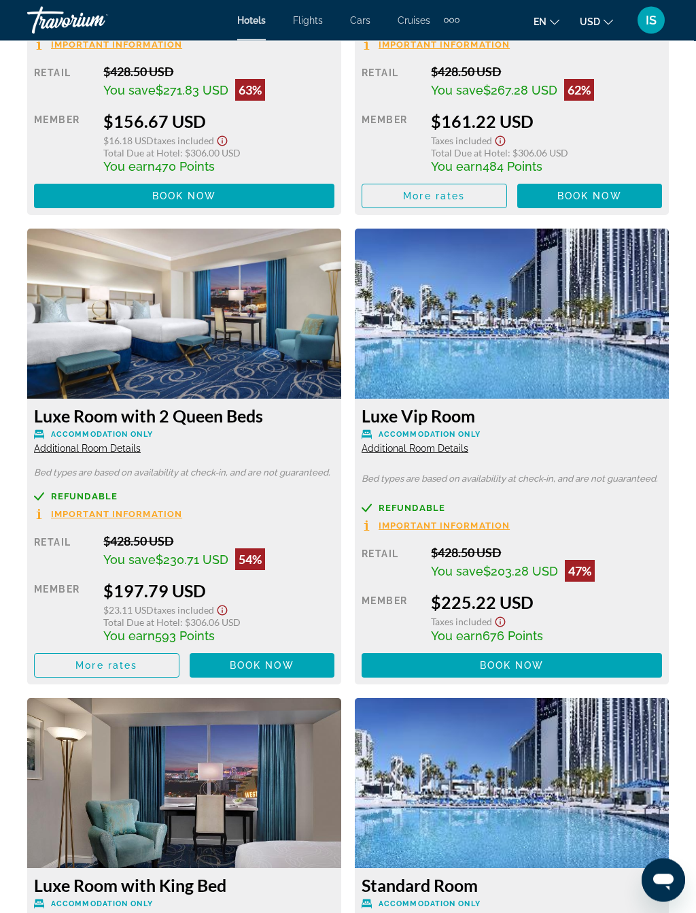
scroll to position [2579, 0]
click at [613, 656] on span "Main content" at bounding box center [512, 665] width 301 height 33
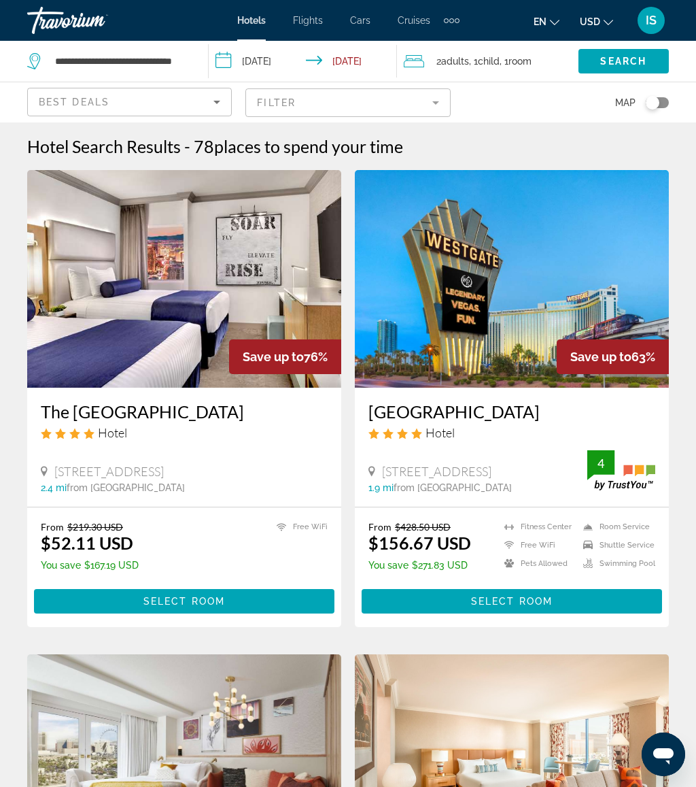
click at [188, 601] on span "Select Room" at bounding box center [184, 601] width 82 height 11
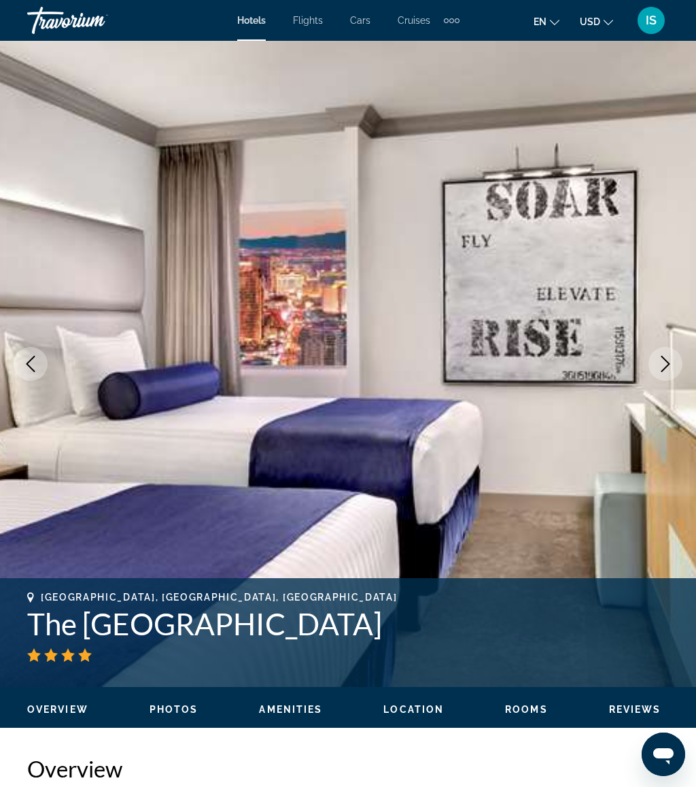
click at [664, 369] on icon "Next image" at bounding box center [666, 364] width 16 height 16
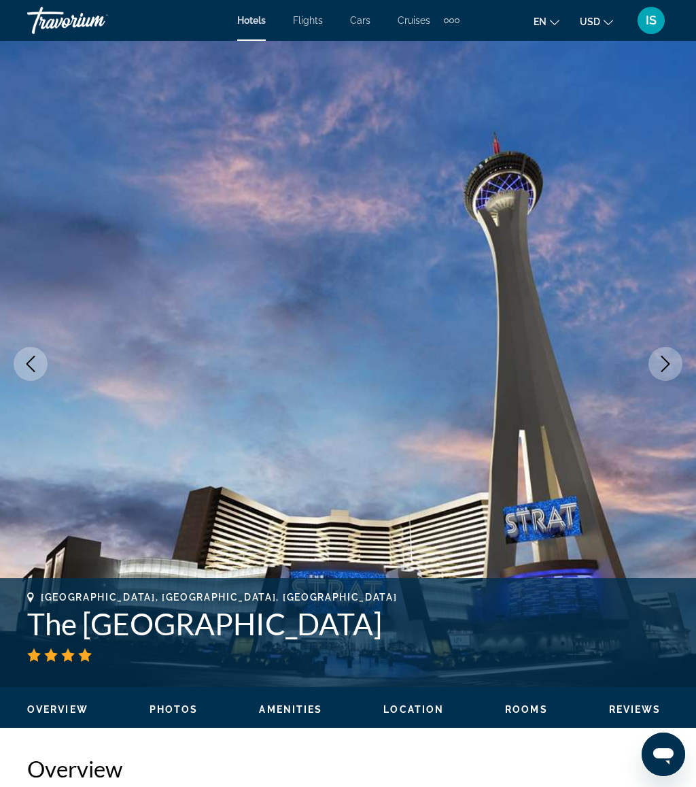
click at [664, 367] on icon "Next image" at bounding box center [666, 364] width 16 height 16
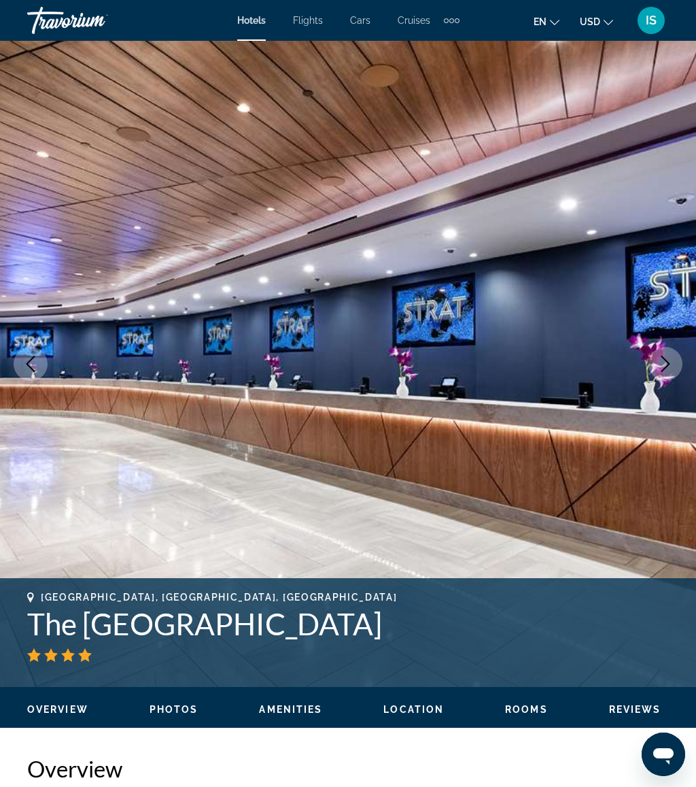
click at [661, 362] on icon "Next image" at bounding box center [666, 364] width 16 height 16
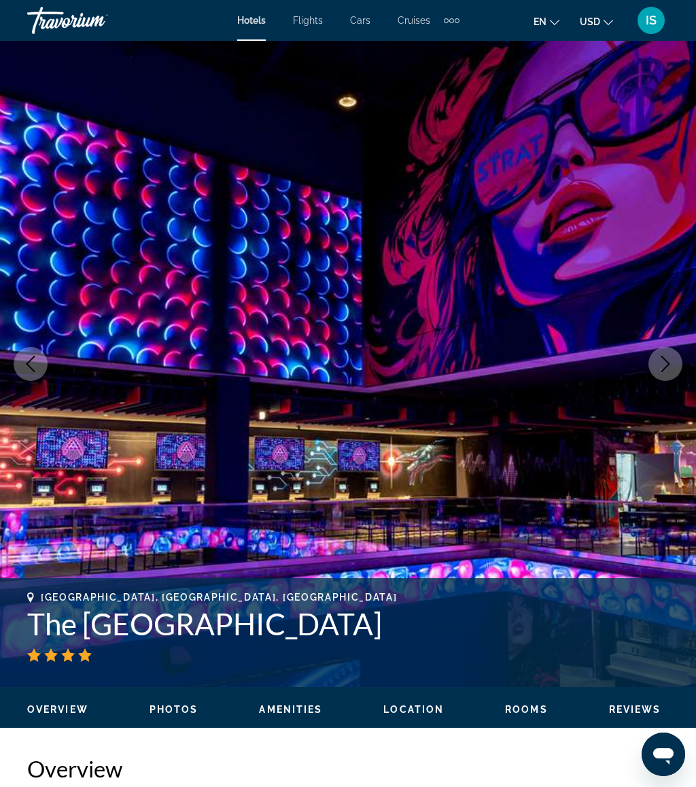
click at [662, 364] on icon "Next image" at bounding box center [666, 364] width 16 height 16
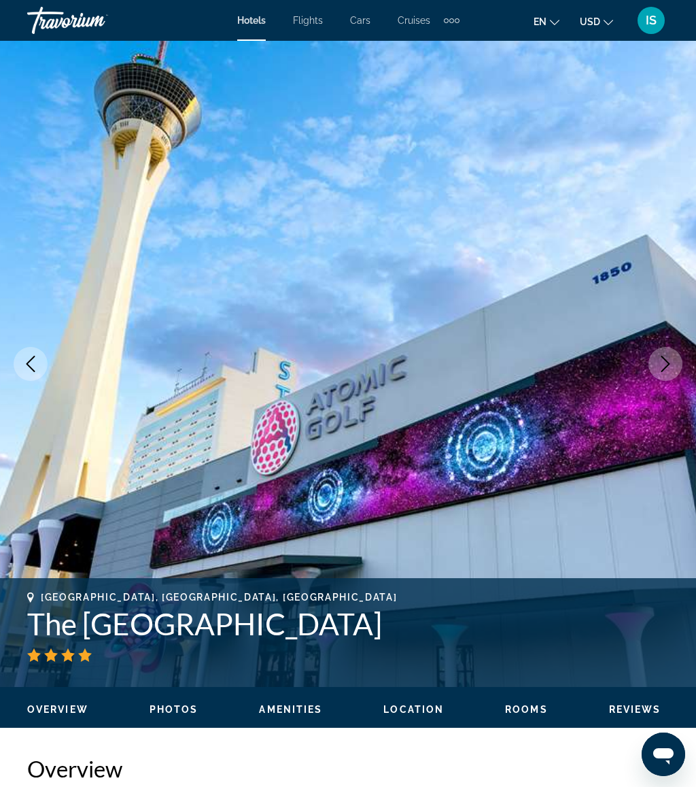
click at [661, 359] on icon "Next image" at bounding box center [666, 364] width 16 height 16
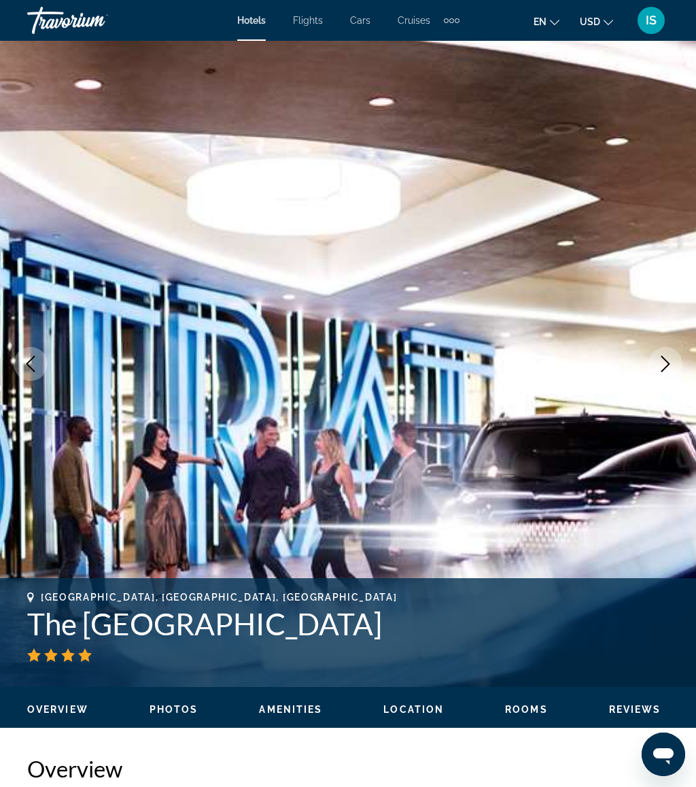
click at [662, 362] on icon "Next image" at bounding box center [666, 364] width 16 height 16
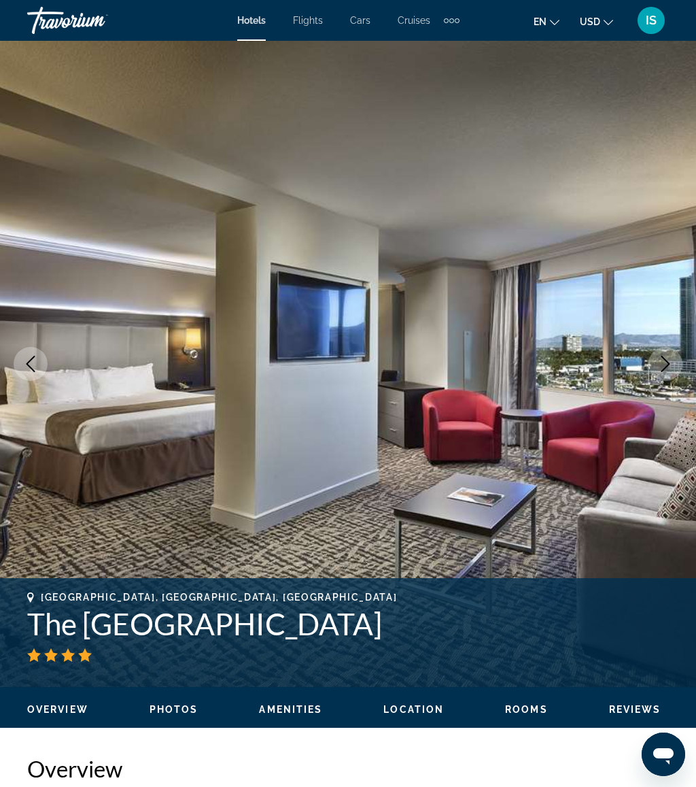
click at [662, 362] on icon "Next image" at bounding box center [666, 364] width 16 height 16
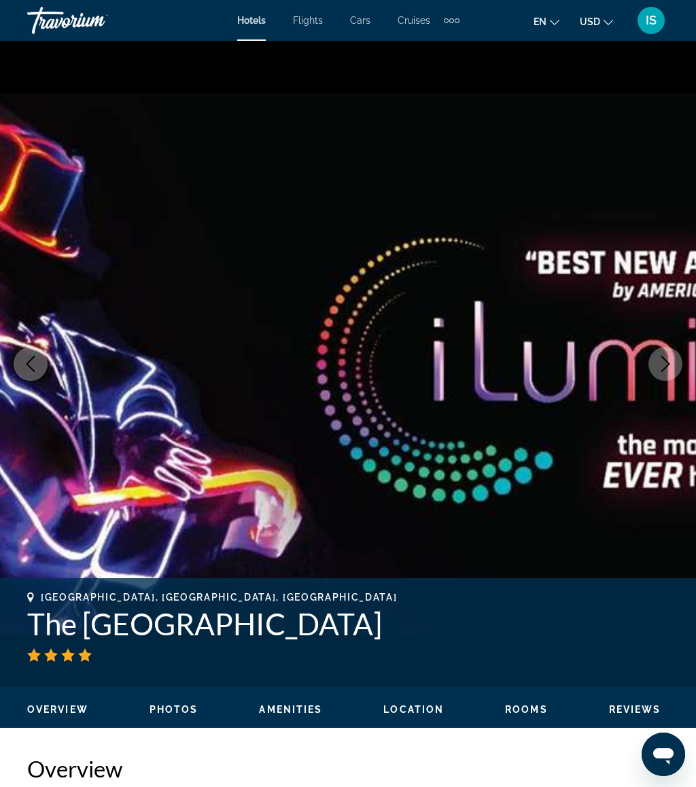
click at [660, 358] on icon "Next image" at bounding box center [666, 364] width 16 height 16
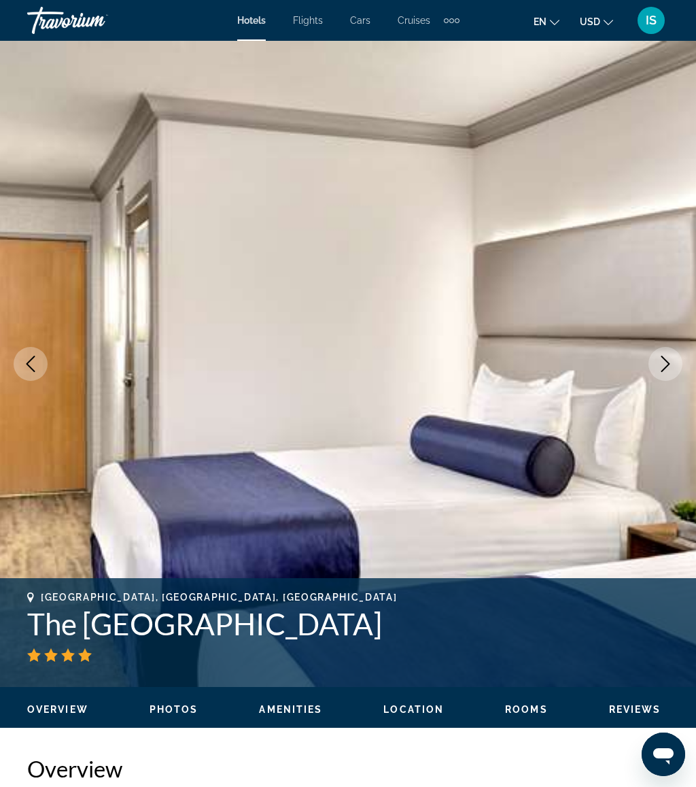
click at [671, 370] on icon "Next image" at bounding box center [666, 364] width 16 height 16
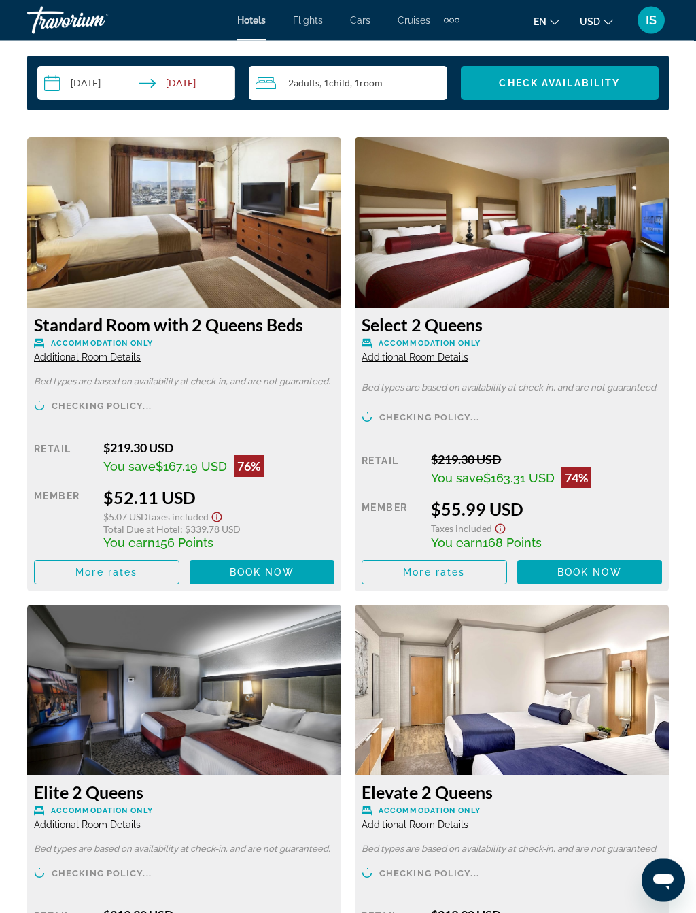
scroll to position [2201, 0]
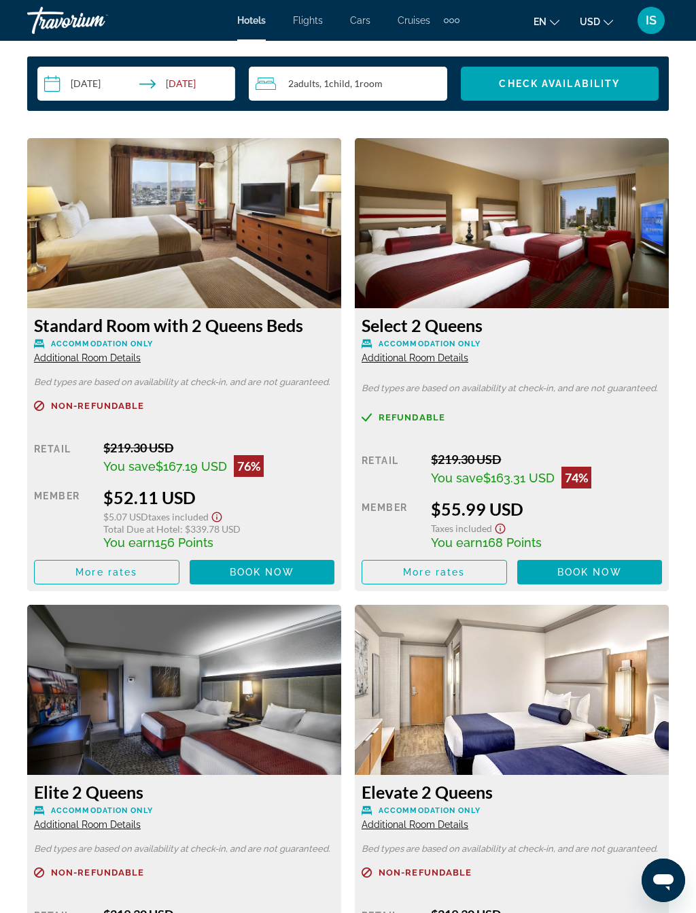
click at [613, 571] on span "Book now" at bounding box center [590, 571] width 65 height 11
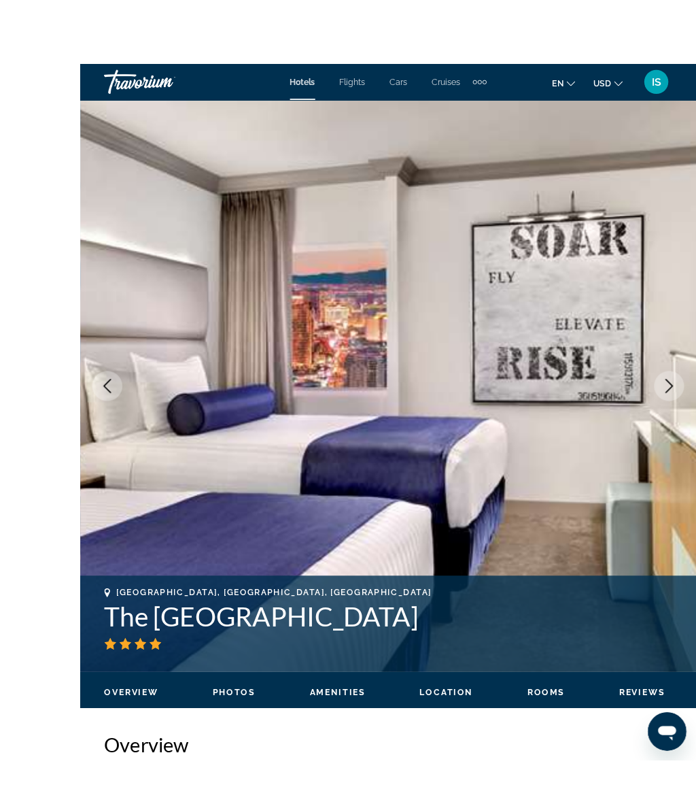
scroll to position [79, 0]
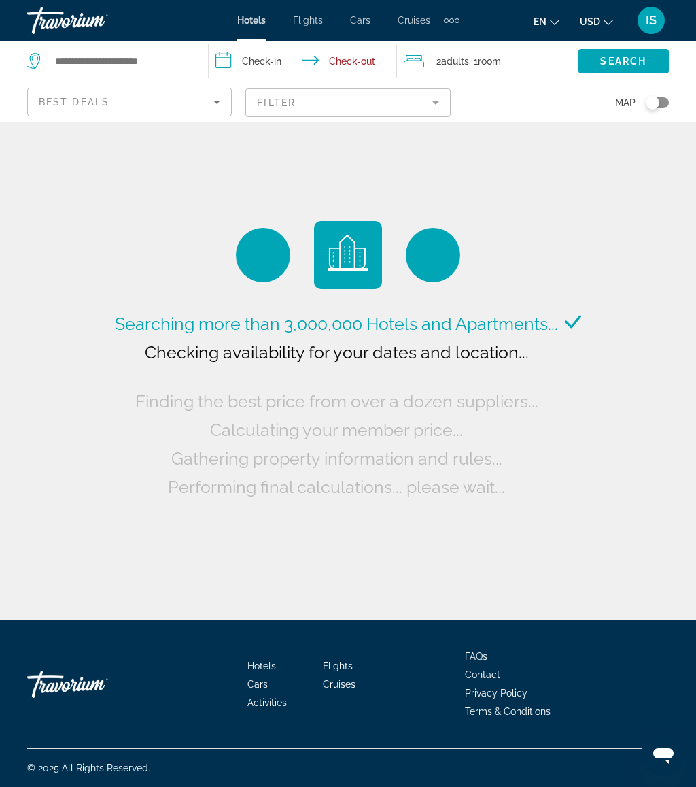
click at [417, 19] on span "Cruises" at bounding box center [414, 20] width 33 height 11
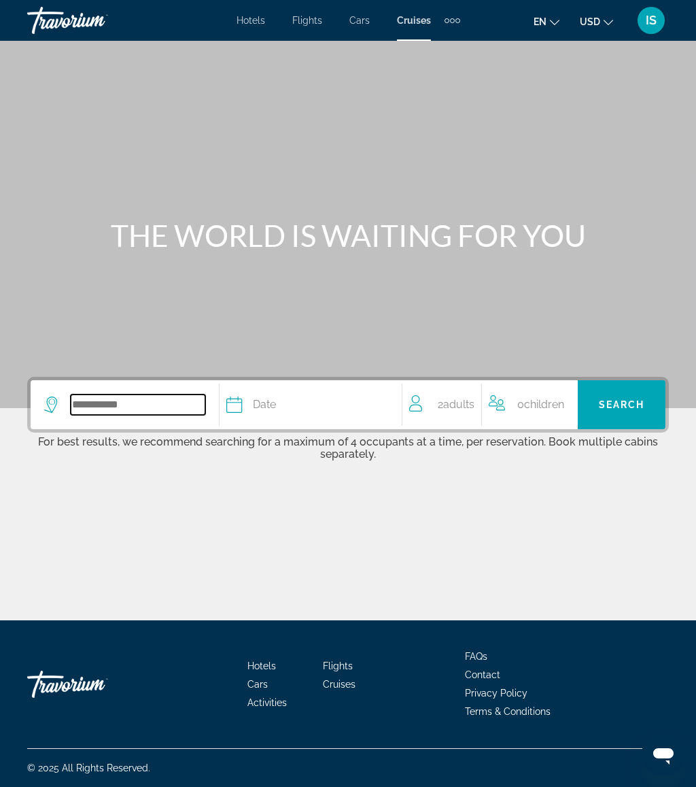
click at [92, 411] on input "Search widget" at bounding box center [138, 404] width 135 height 20
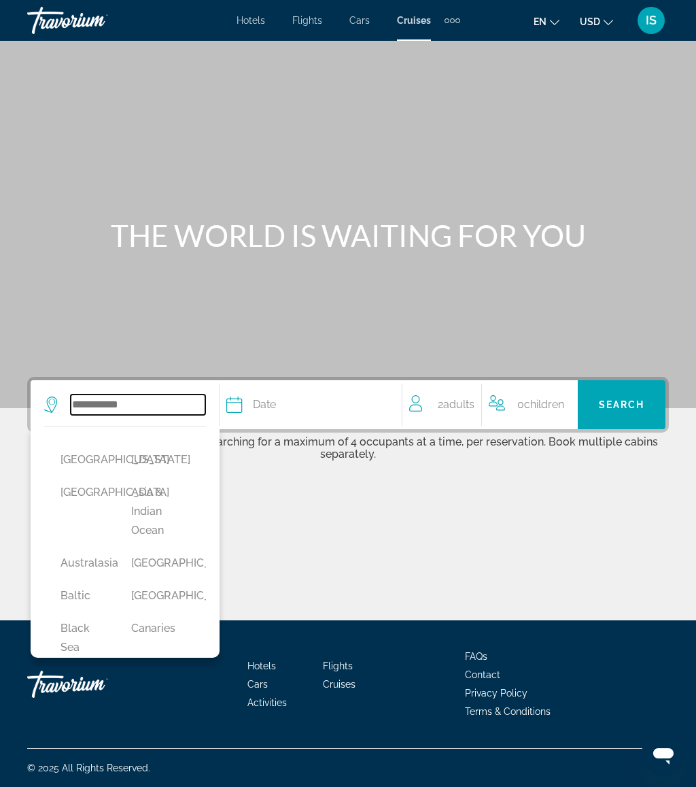
scroll to position [0, 11]
click at [133, 563] on button "[GEOGRAPHIC_DATA]" at bounding box center [152, 563] width 57 height 26
type input "*******"
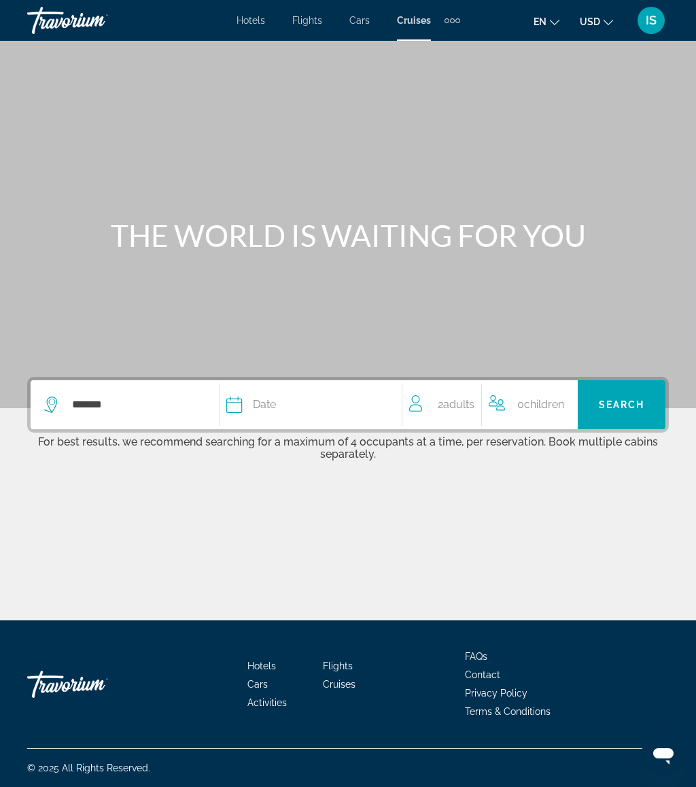
click at [253, 405] on span "Date" at bounding box center [264, 404] width 23 height 19
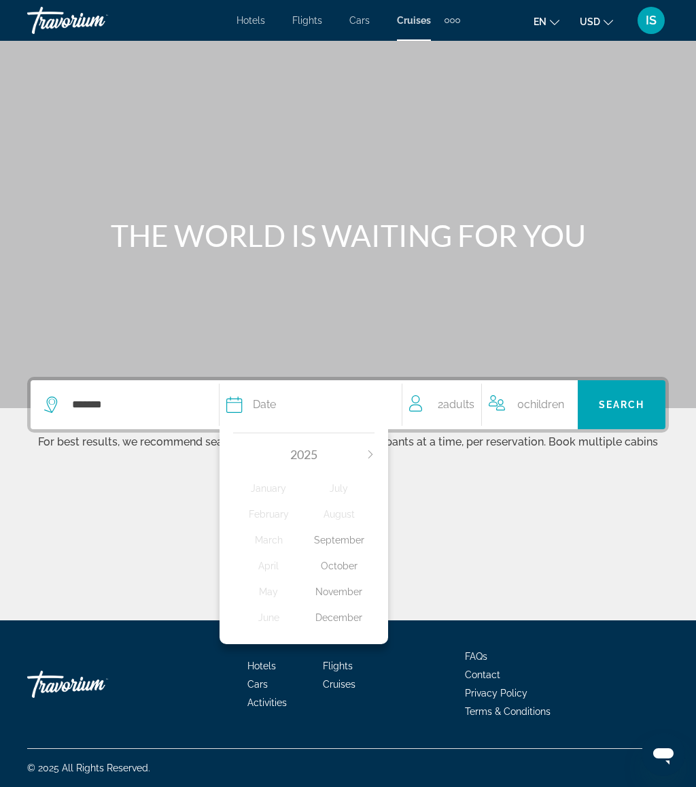
click at [322, 558] on div "October" at bounding box center [339, 566] width 71 height 24
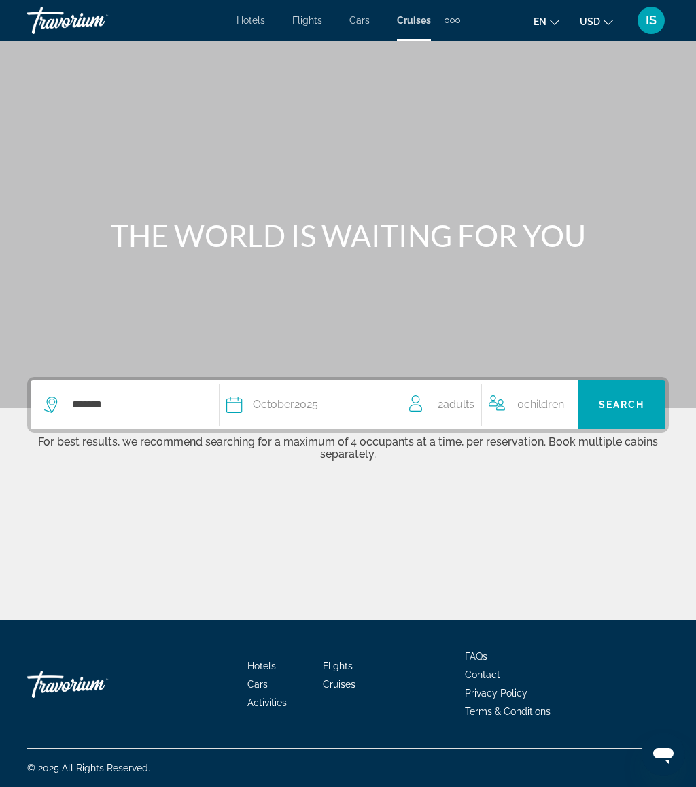
click at [466, 407] on span "Adults" at bounding box center [458, 404] width 31 height 13
click at [598, 467] on div "******* Date October 2025 2025 January February March April May June July Augus…" at bounding box center [348, 487] width 696 height 220
click at [643, 403] on span "Search" at bounding box center [622, 404] width 46 height 11
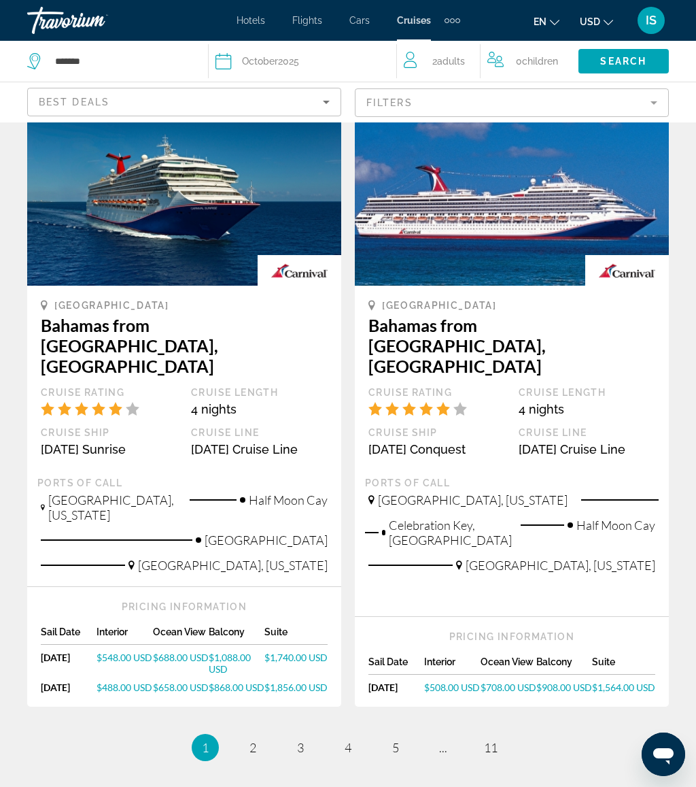
scroll to position [1470, 0]
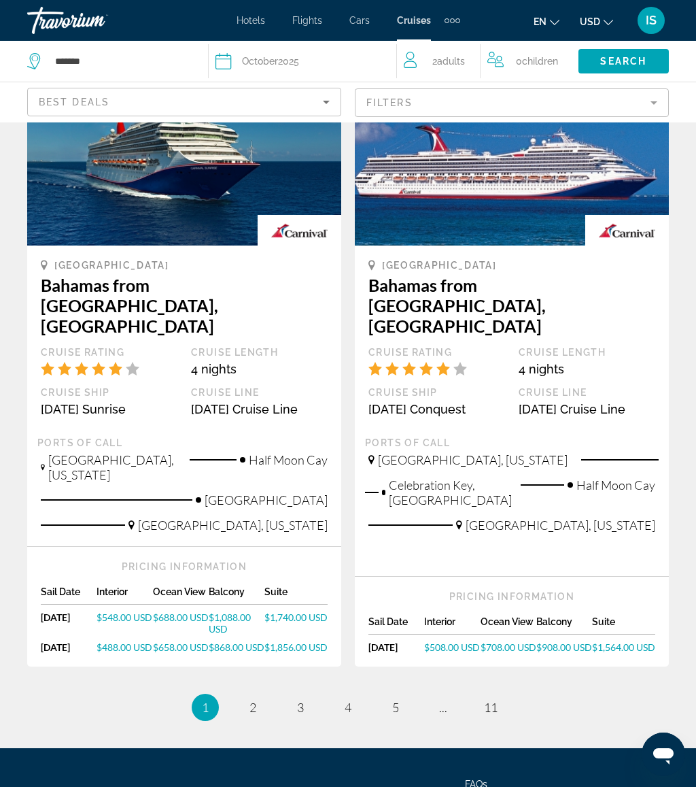
click at [240, 694] on li "page 2" at bounding box center [252, 707] width 27 height 27
click at [248, 696] on link "page 2" at bounding box center [253, 708] width 24 height 24
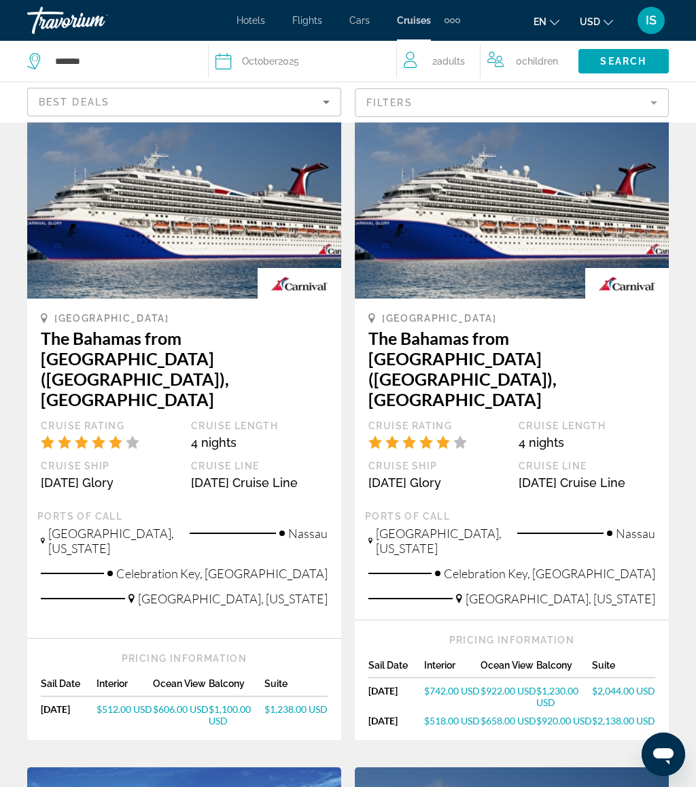
scroll to position [99, 0]
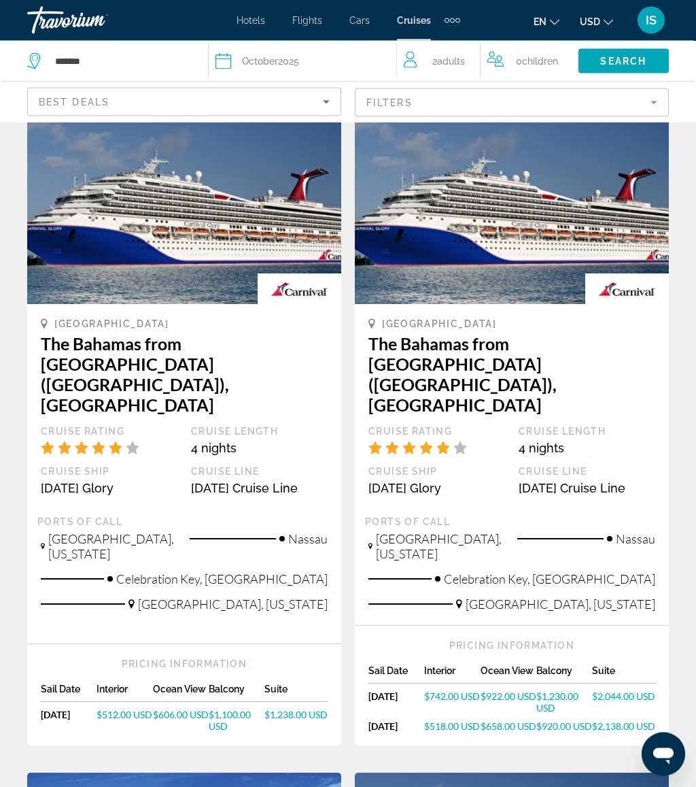
click at [390, 116] on mat-form-field "Filters" at bounding box center [512, 102] width 314 height 29
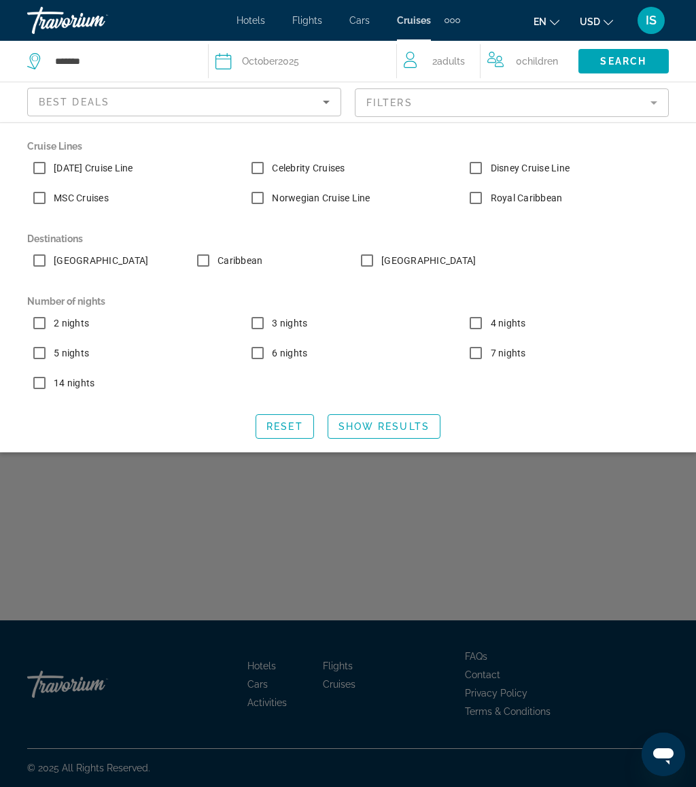
click at [645, 67] on span "Search" at bounding box center [623, 61] width 46 height 11
click at [605, 61] on span "Search" at bounding box center [623, 61] width 46 height 11
click at [409, 428] on span "Show Results" at bounding box center [384, 426] width 91 height 11
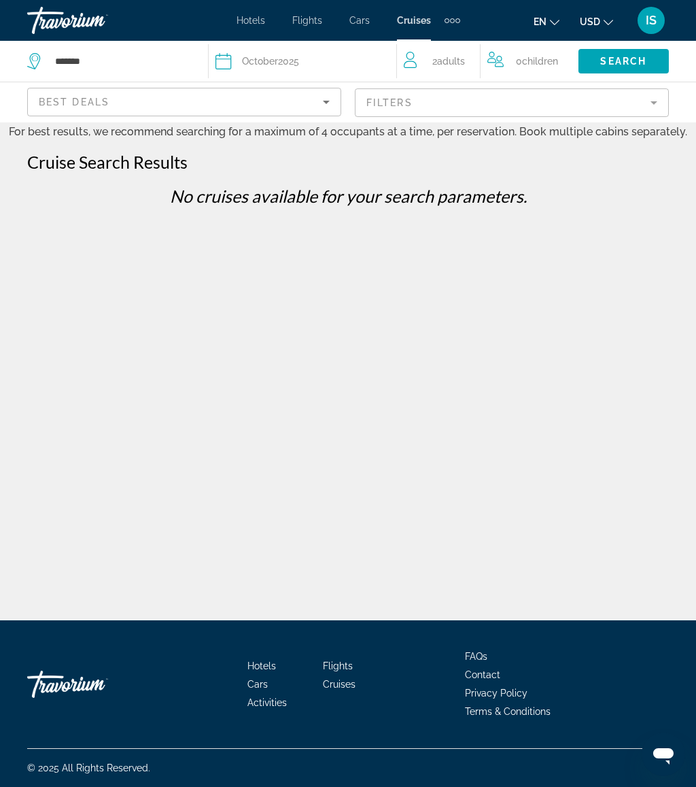
click at [336, 54] on div "Date October 2025" at bounding box center [299, 61] width 167 height 19
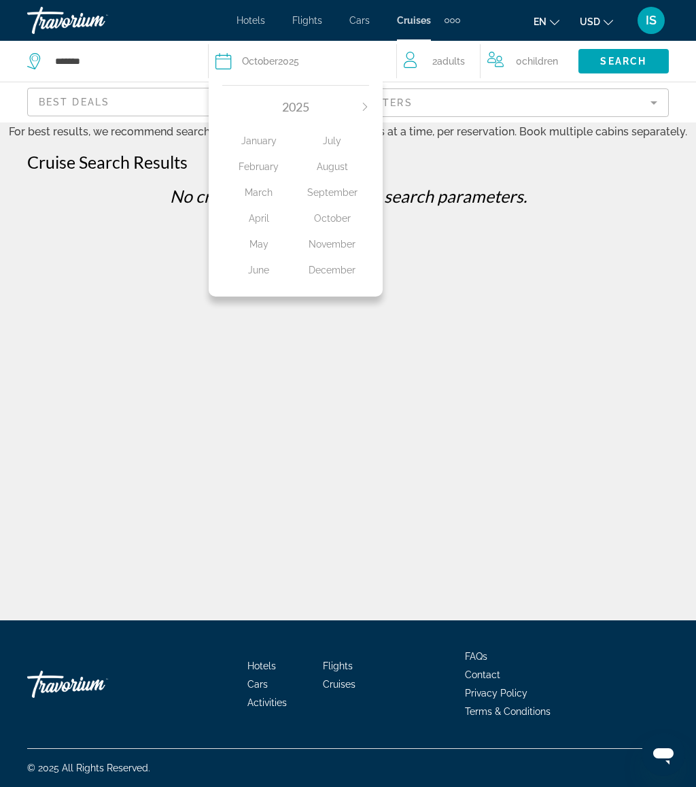
click at [348, 237] on div "November" at bounding box center [332, 244] width 73 height 24
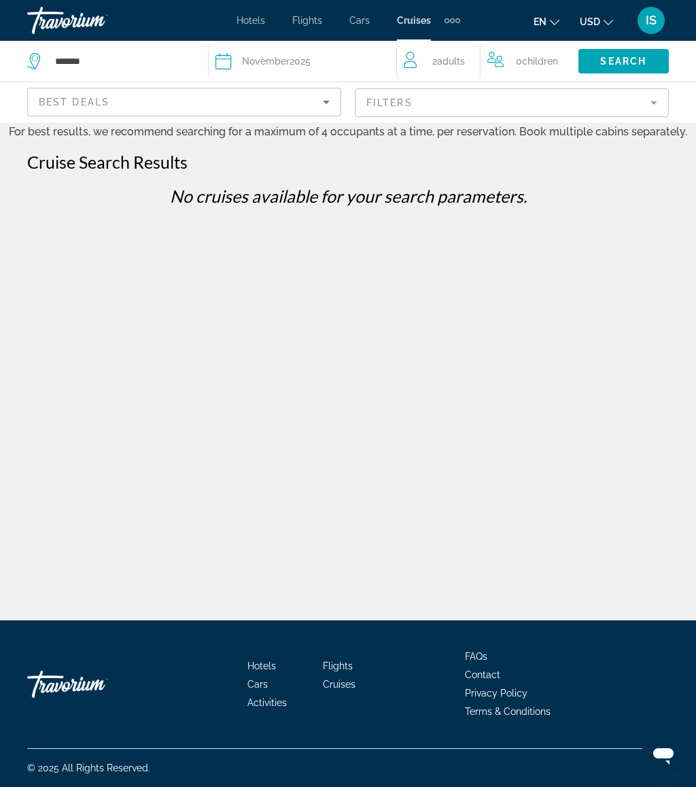
click at [637, 65] on span "Search" at bounding box center [623, 61] width 46 height 11
click at [322, 102] on icon "Sort by" at bounding box center [326, 102] width 16 height 16
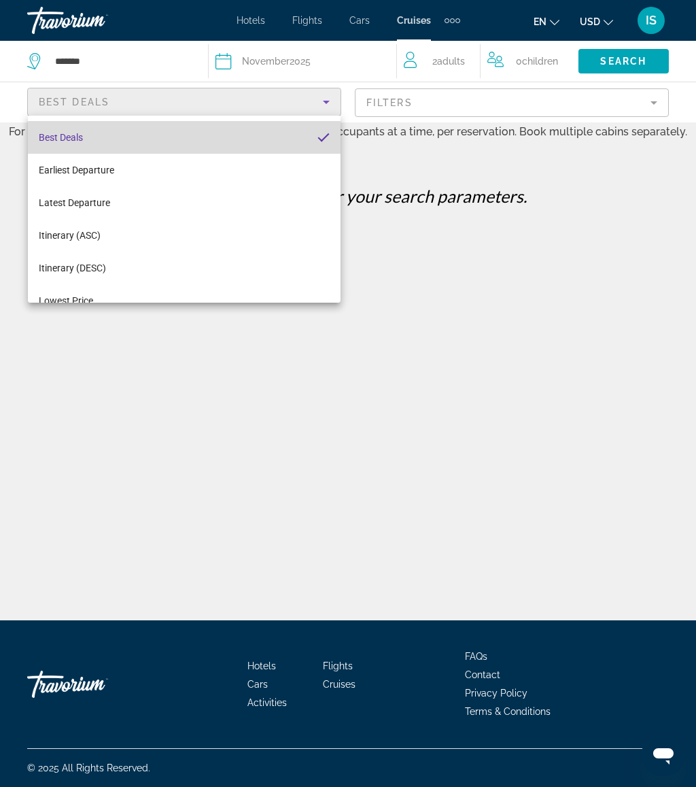
click at [326, 137] on mat-pseudo-checkbox "Sort by" at bounding box center [324, 137] width 12 height 12
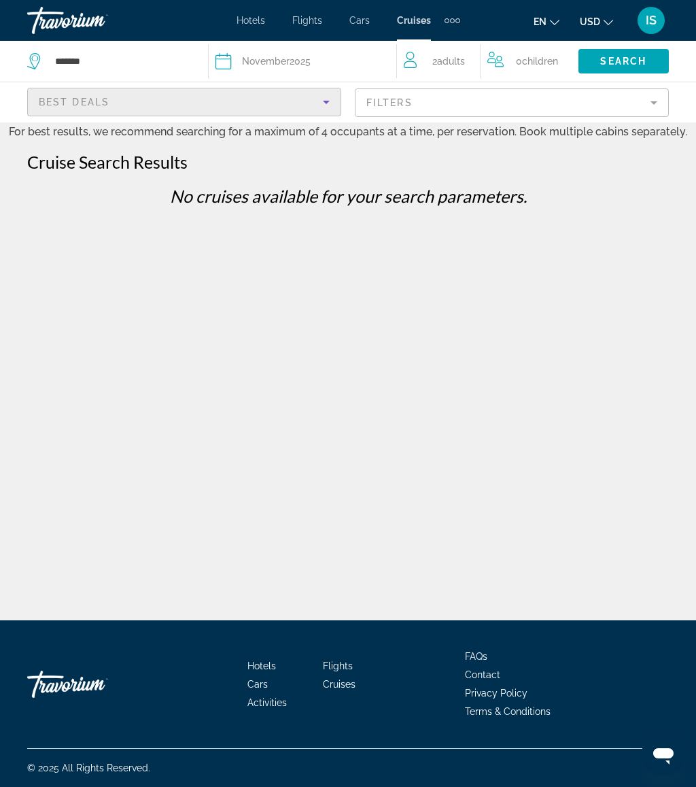
click at [451, 104] on mat-form-field "Filters" at bounding box center [512, 102] width 314 height 29
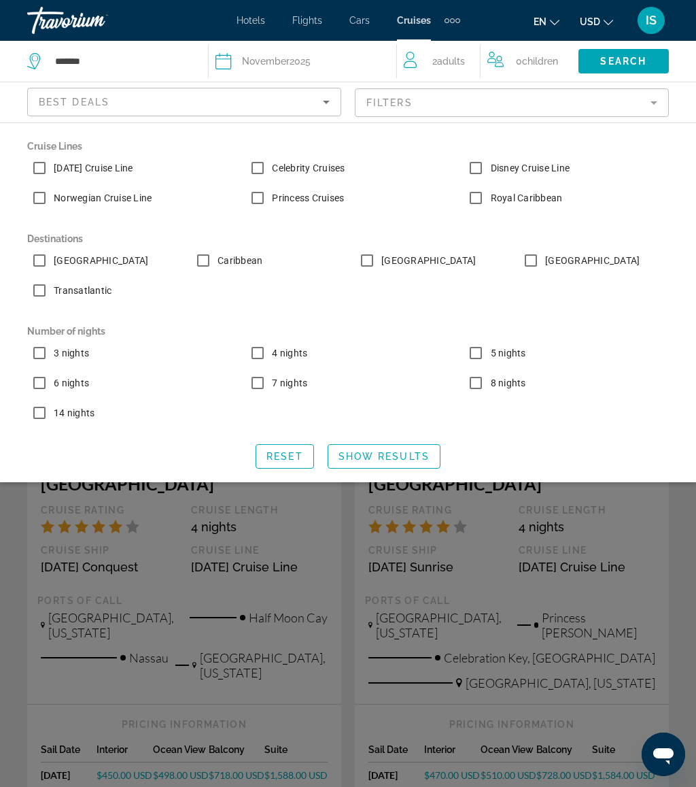
click at [615, 67] on span "Search widget" at bounding box center [624, 61] width 90 height 33
click at [407, 463] on span "Search widget" at bounding box center [384, 456] width 112 height 33
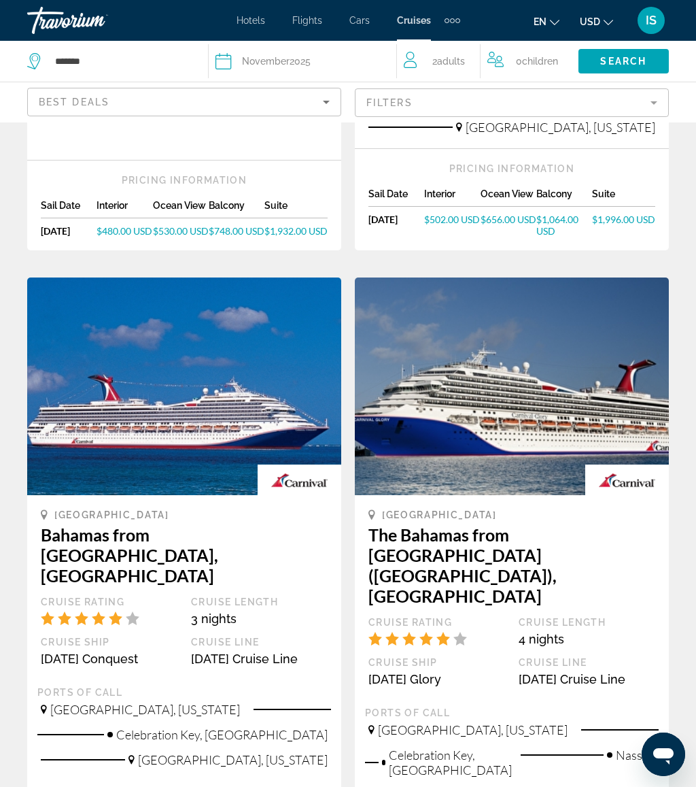
scroll to position [1421, 0]
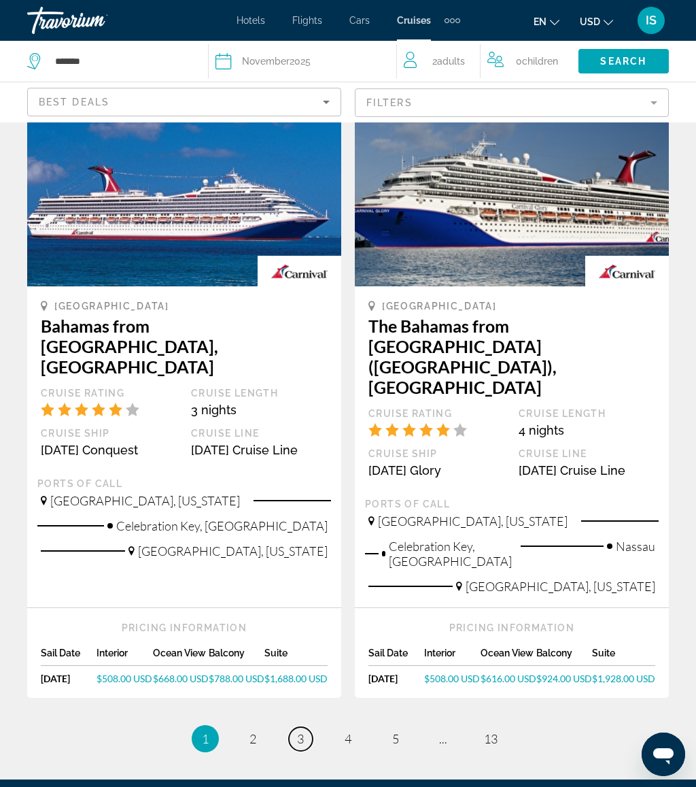
click at [292, 727] on link "page 3" at bounding box center [301, 739] width 24 height 24
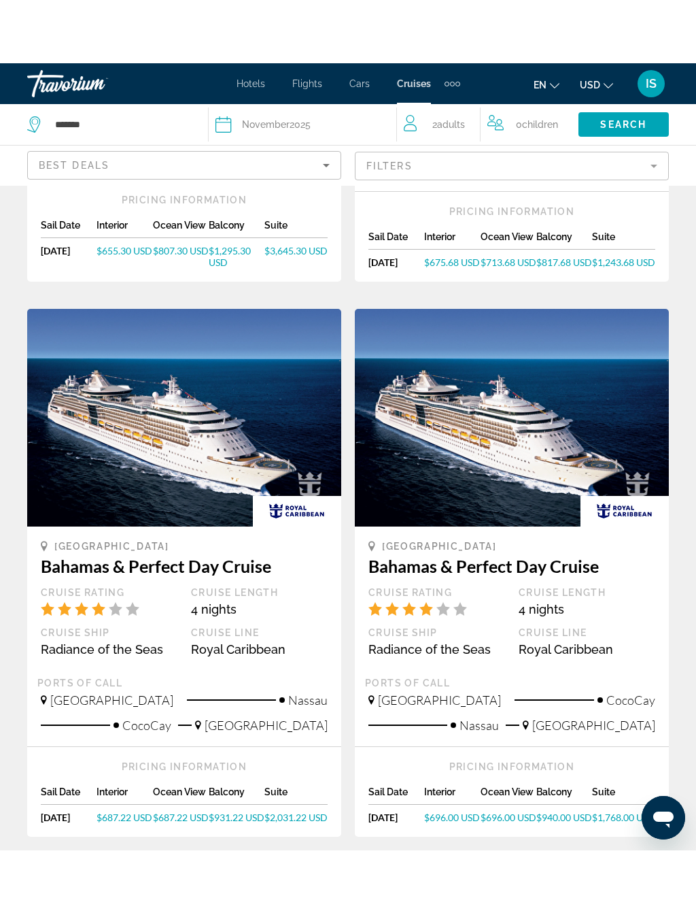
scroll to position [1164, 0]
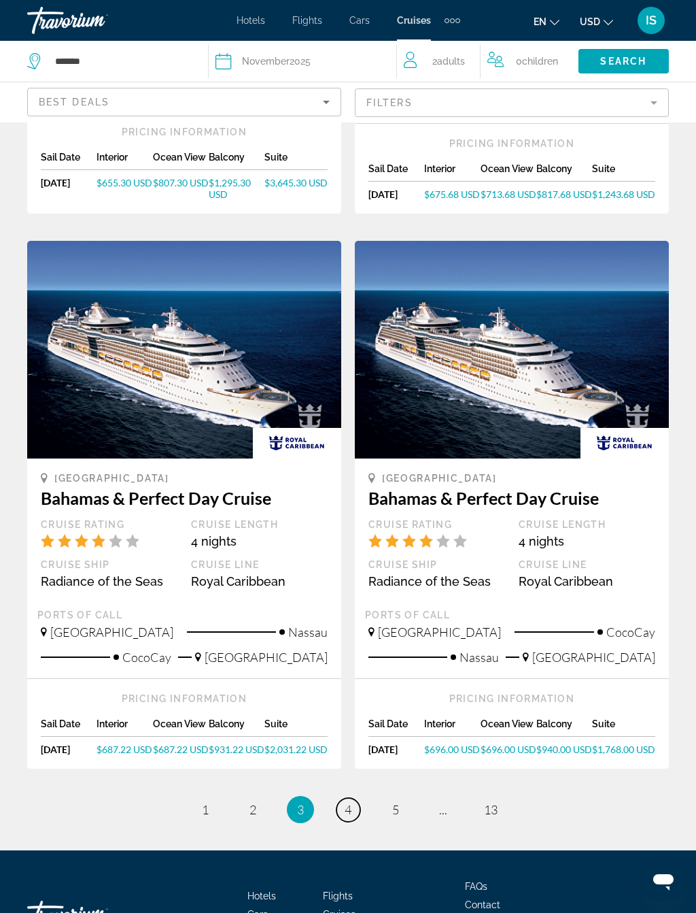
click at [357, 786] on link "page 4" at bounding box center [349, 810] width 24 height 24
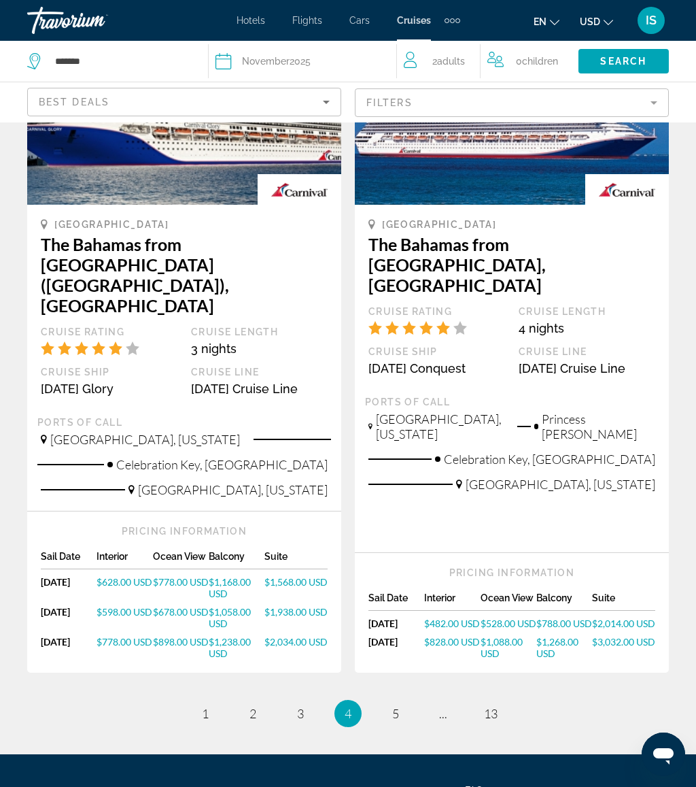
scroll to position [1531, 0]
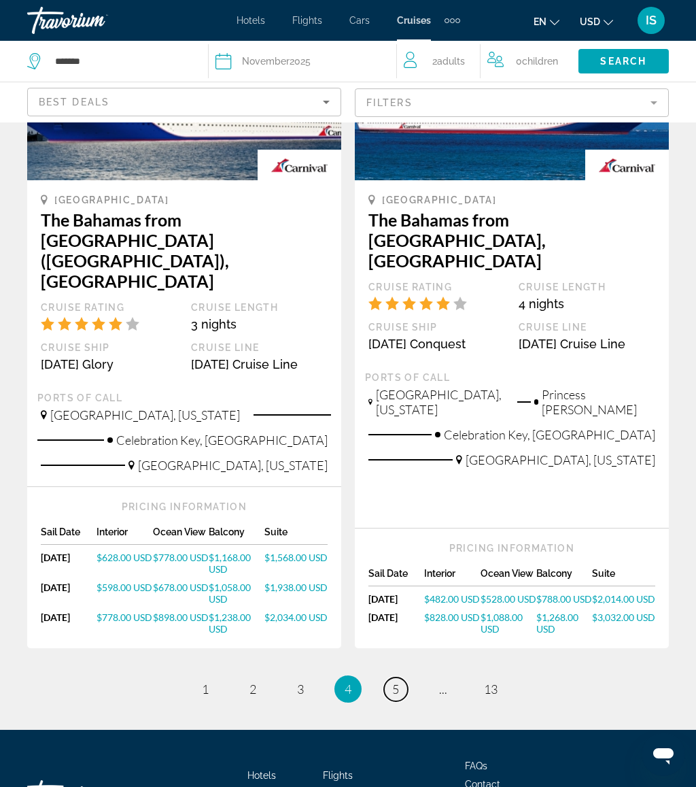
click at [399, 681] on span "5" at bounding box center [395, 688] width 7 height 15
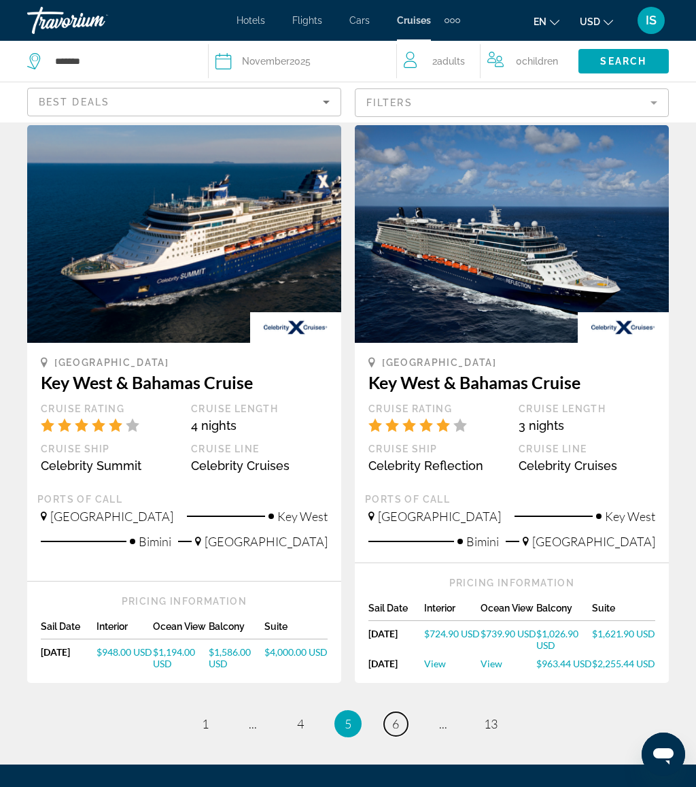
scroll to position [1406, 0]
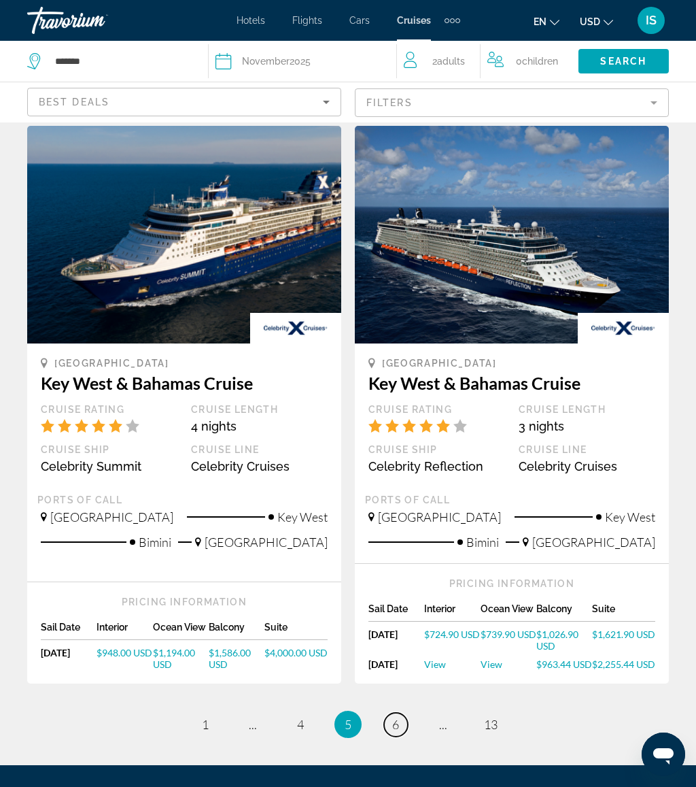
click at [406, 713] on link "page 6" at bounding box center [396, 725] width 24 height 24
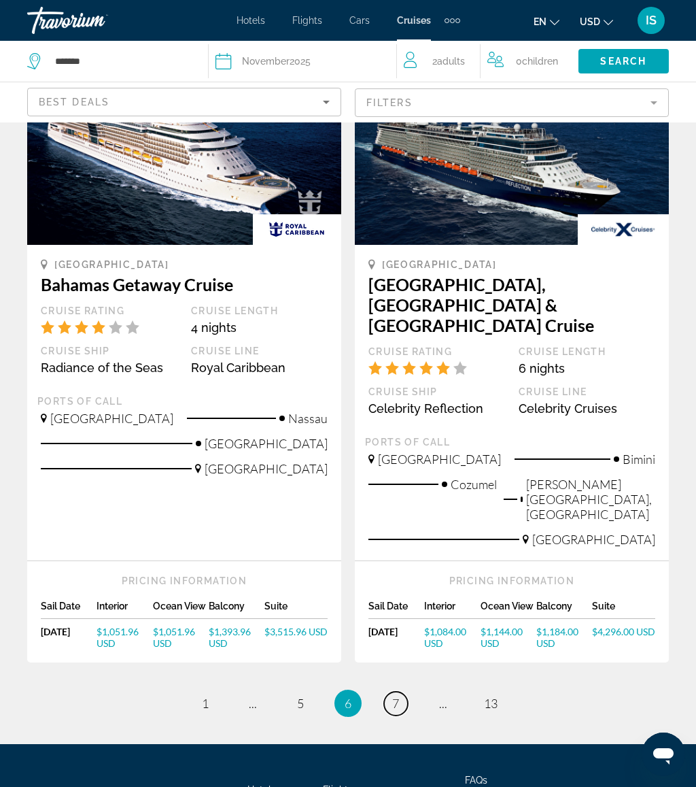
scroll to position [1495, 0]
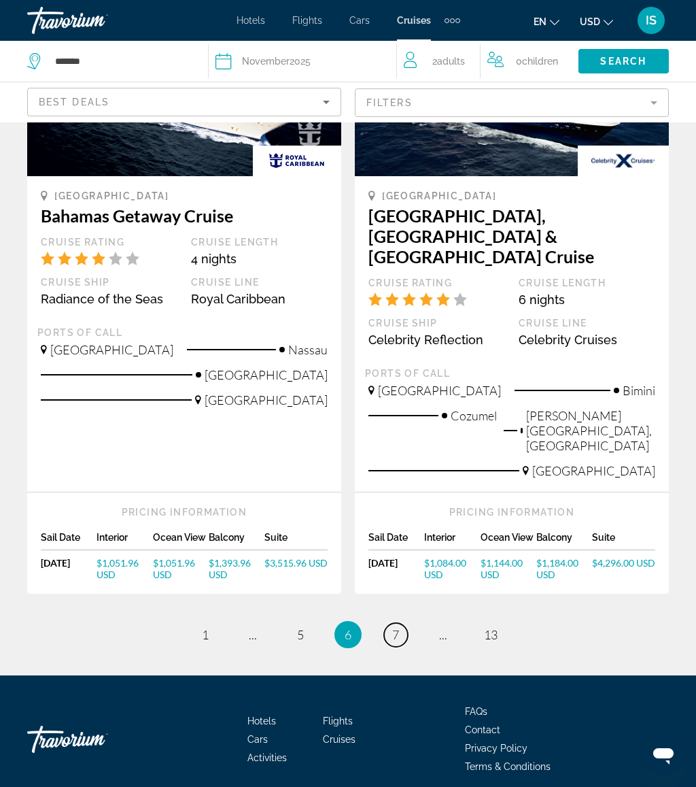
click at [401, 623] on link "page 7" at bounding box center [396, 635] width 24 height 24
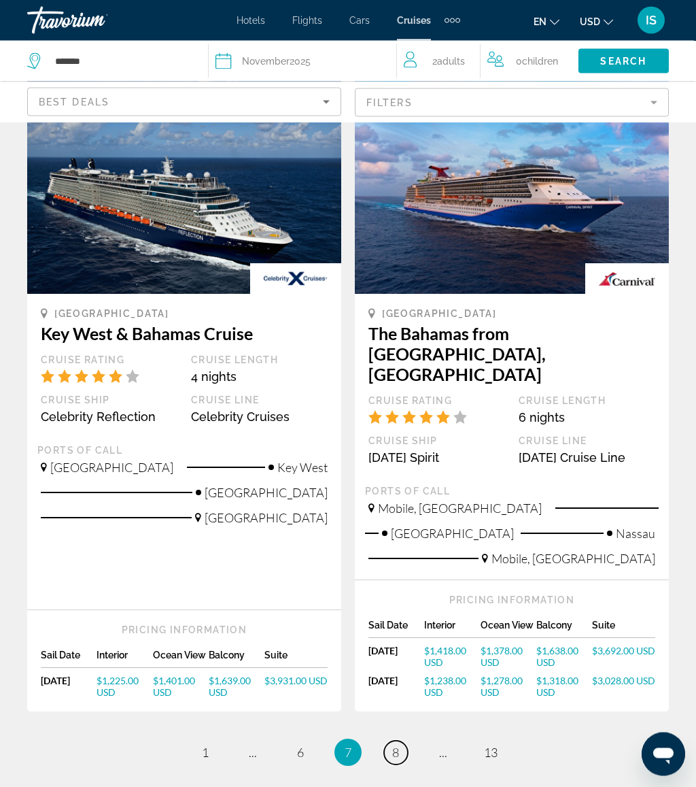
scroll to position [1451, 0]
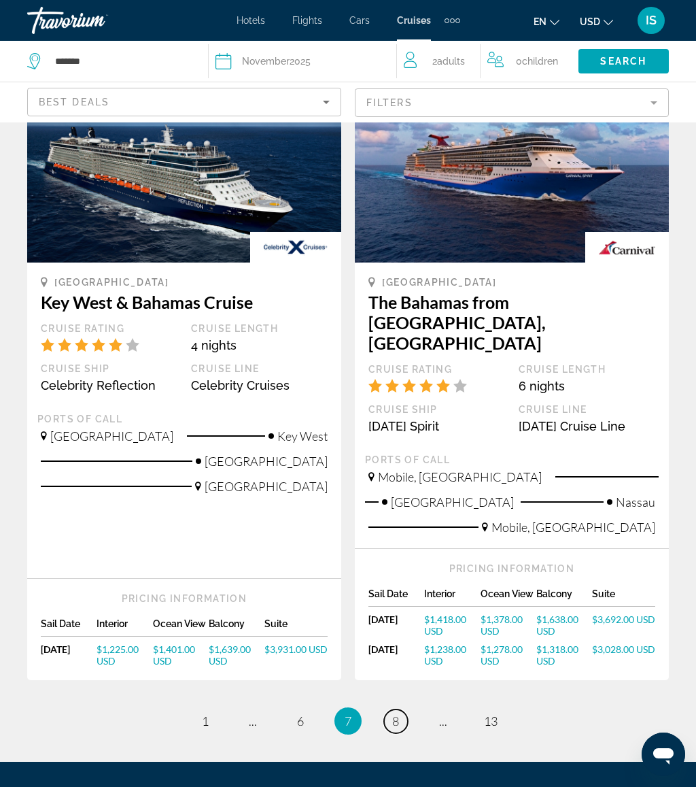
click at [396, 709] on link "page 8" at bounding box center [396, 721] width 24 height 24
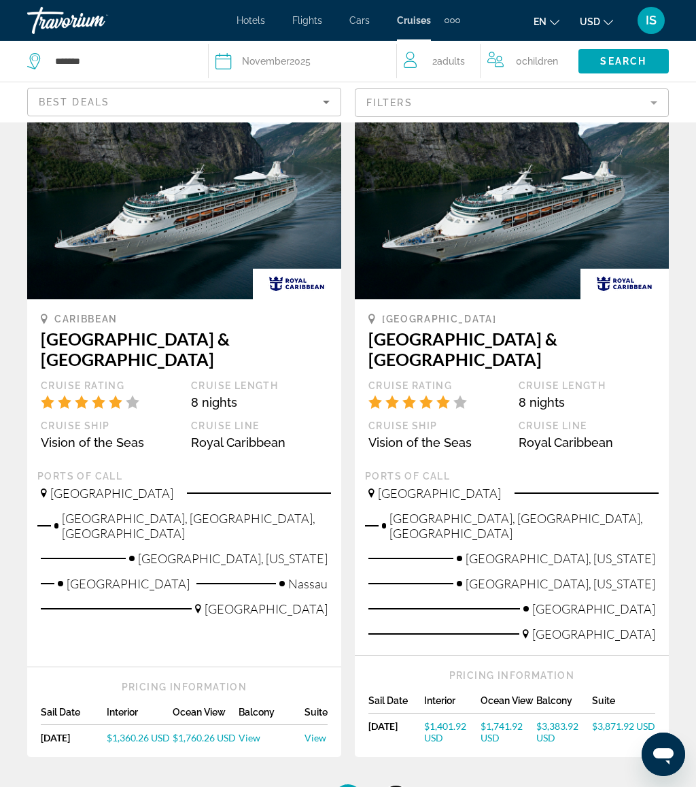
scroll to position [1535, 0]
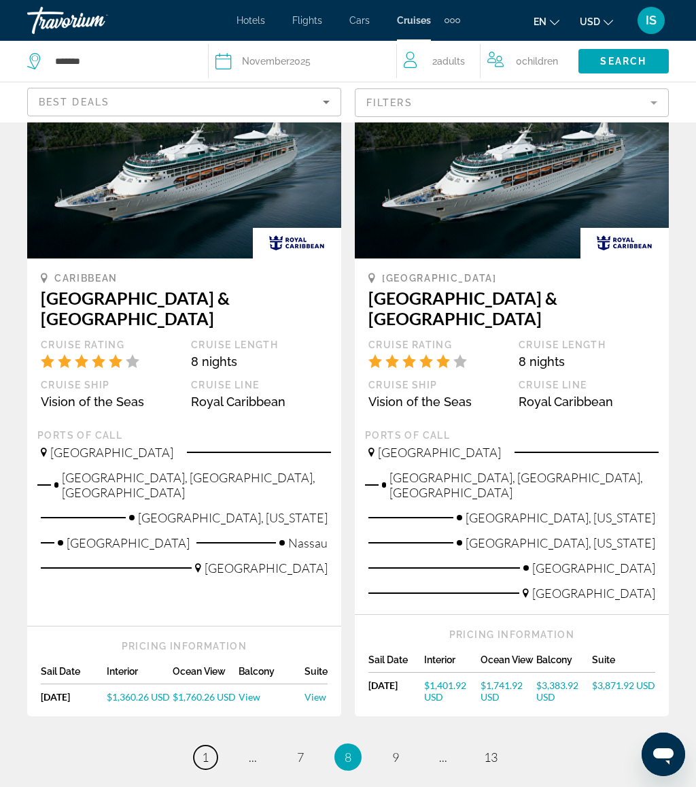
click at [206, 749] on span "1" at bounding box center [205, 756] width 7 height 15
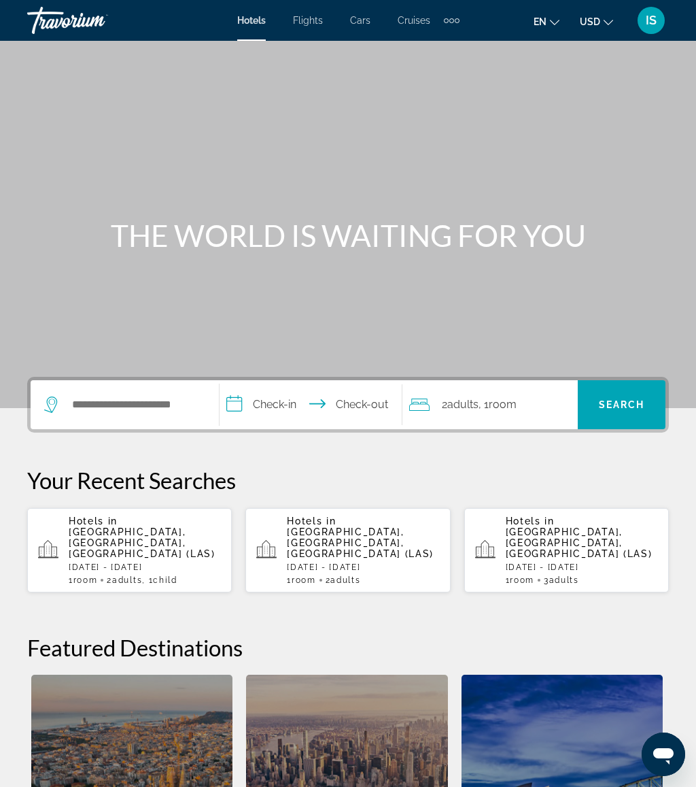
click at [418, 20] on span "Cruises" at bounding box center [414, 20] width 33 height 11
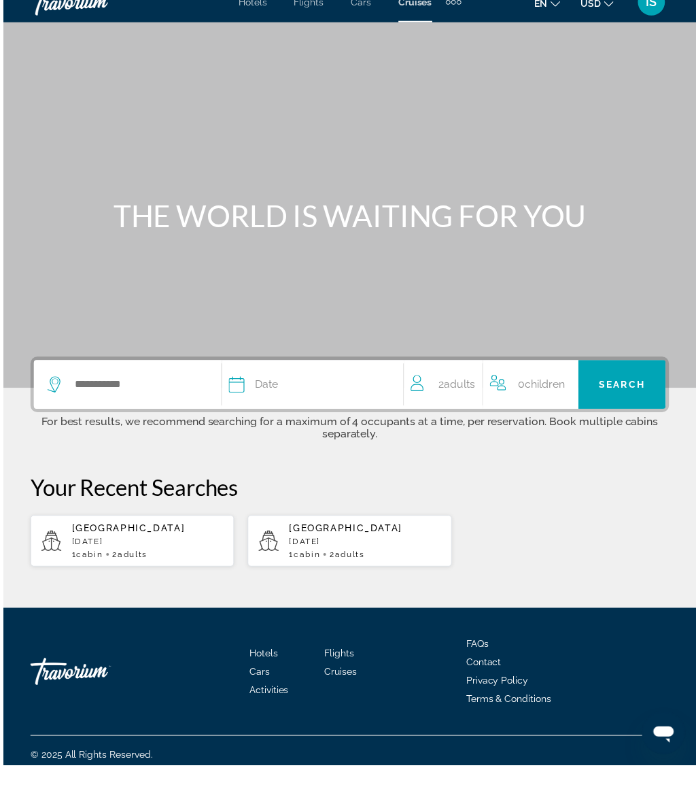
scroll to position [7, 0]
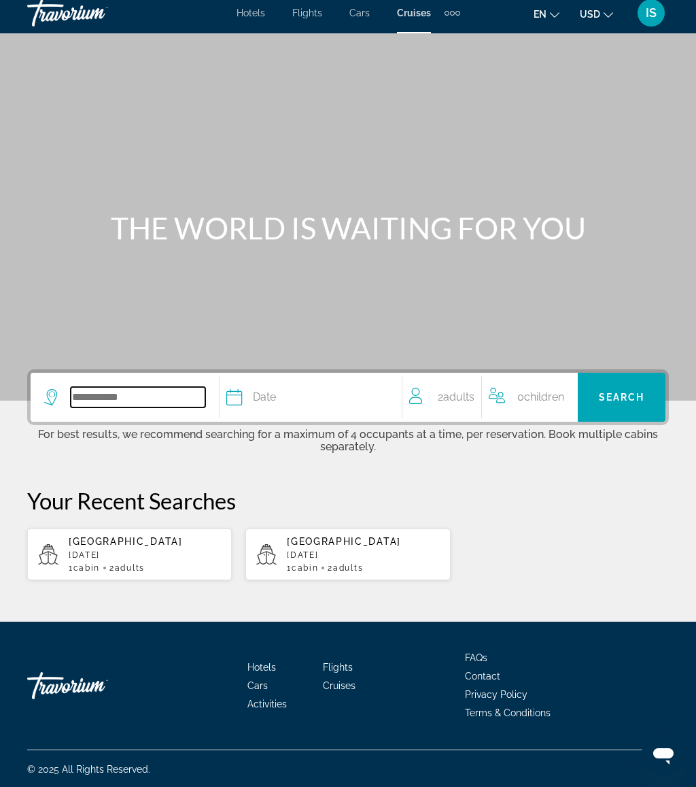
click at [104, 394] on input "Search widget" at bounding box center [138, 397] width 135 height 20
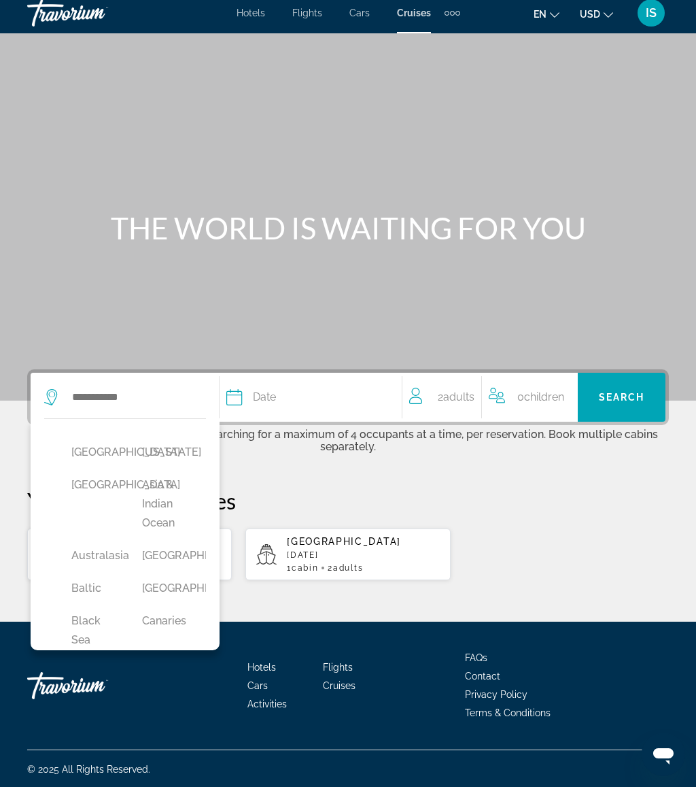
click at [470, 499] on p "Your Recent Searches" at bounding box center [348, 500] width 642 height 27
